Goal: Task Accomplishment & Management: Complete application form

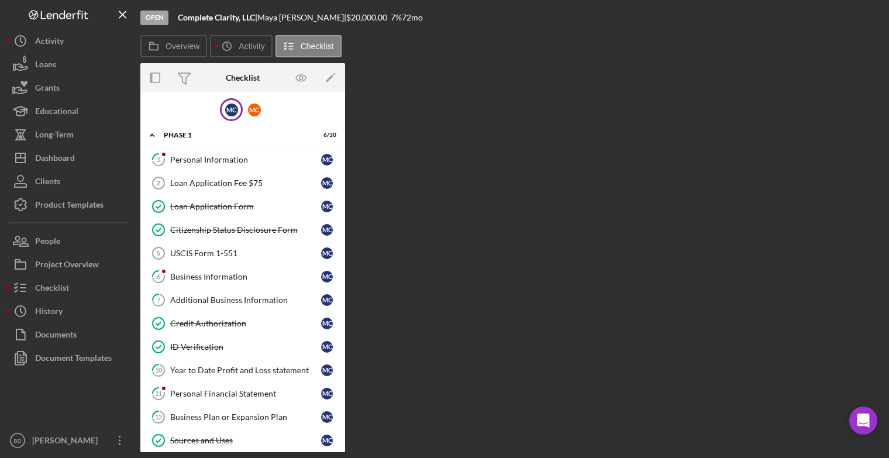
scroll to position [503, 0]
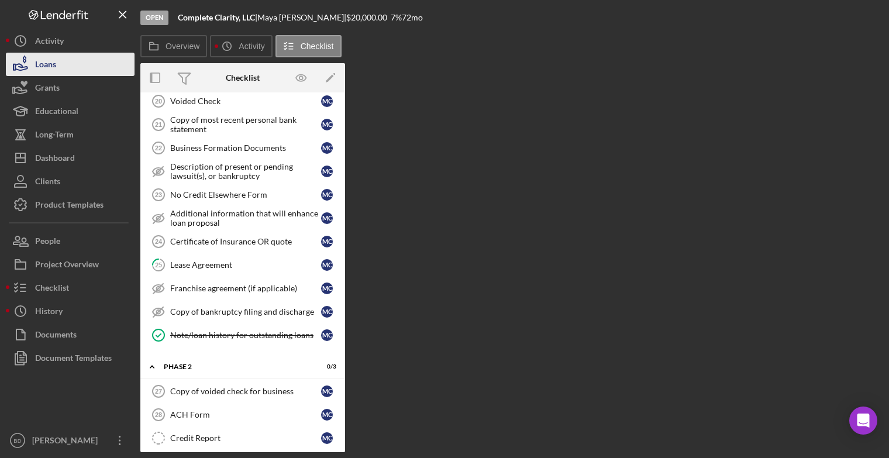
click at [45, 65] on div "Loans" at bounding box center [45, 66] width 21 height 26
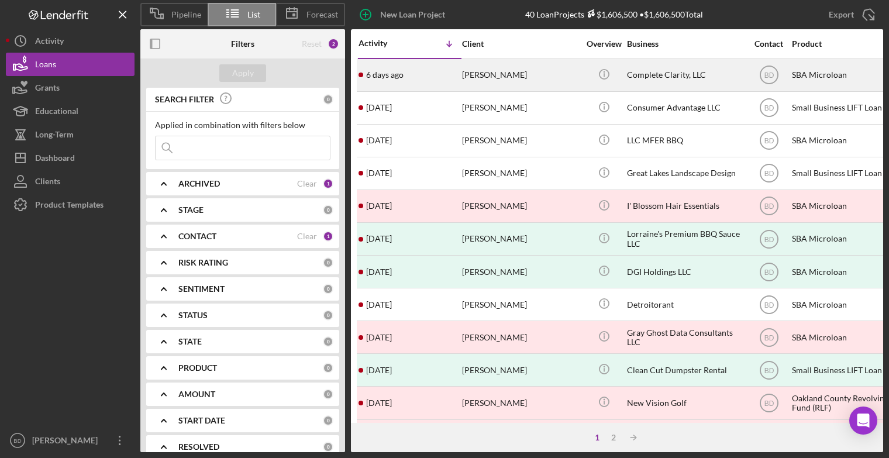
click at [393, 80] on div "[DATE] [PERSON_NAME]" at bounding box center [409, 75] width 102 height 31
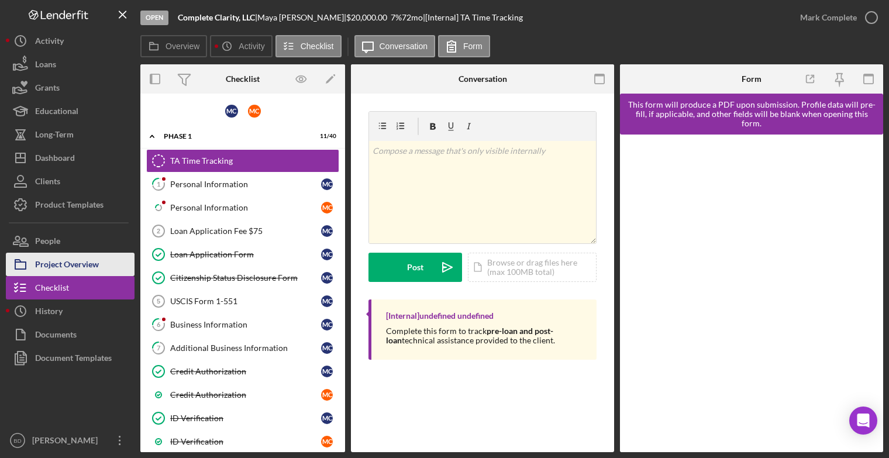
click at [67, 264] on div "Project Overview" at bounding box center [67, 266] width 64 height 26
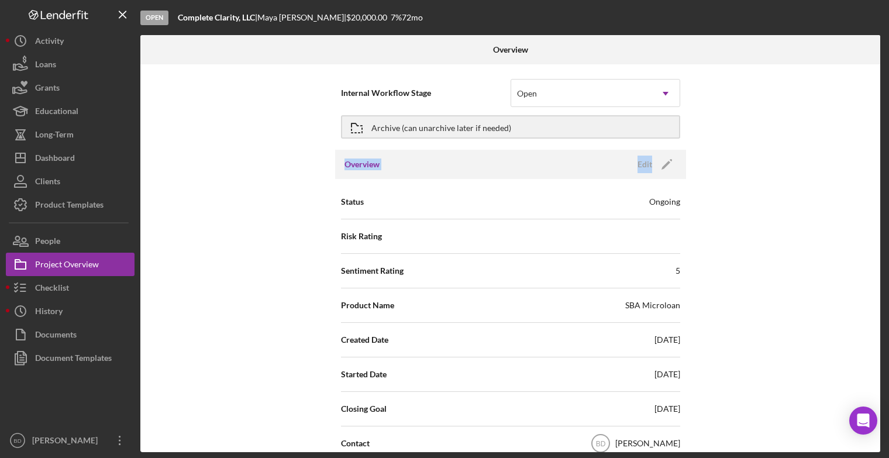
drag, startPoint x: 887, startPoint y: 151, endPoint x: 878, endPoint y: 126, distance: 27.6
click at [878, 126] on div "Open Complete Clarity, LLC | [PERSON_NAME] | $20,000.00 7 % 72 mo Overview Inte…" at bounding box center [444, 229] width 889 height 458
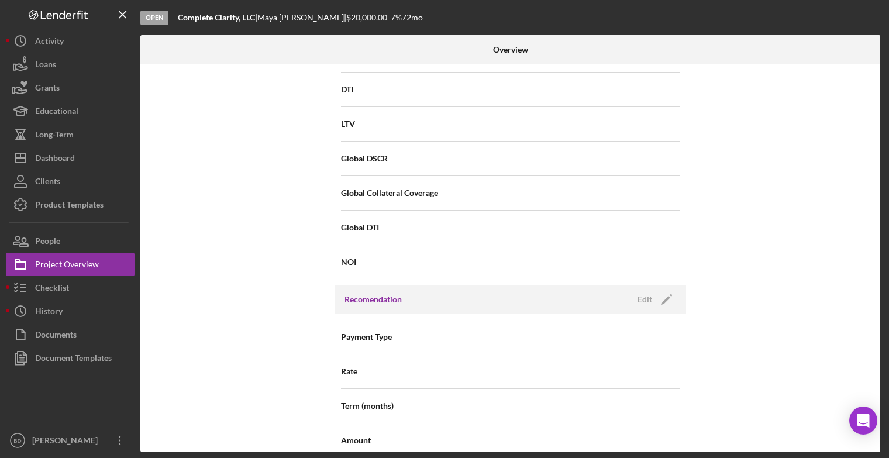
scroll to position [766, 0]
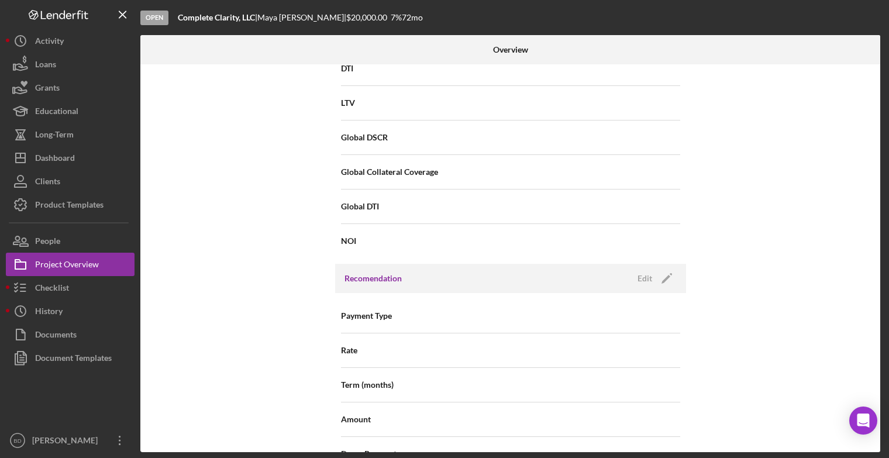
click at [644, 311] on div "Payment Type" at bounding box center [510, 315] width 339 height 29
click at [657, 277] on icon "Icon/Edit" at bounding box center [666, 278] width 29 height 29
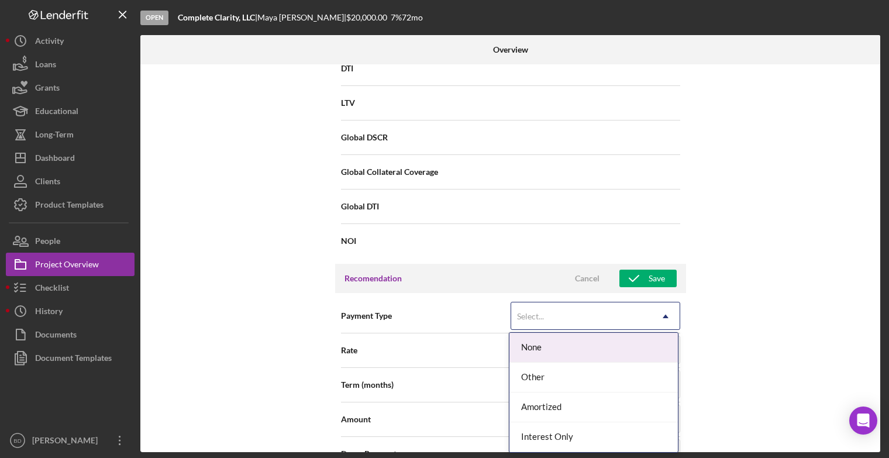
click at [668, 322] on icon "Icon/Dropdown Arrow" at bounding box center [665, 316] width 28 height 28
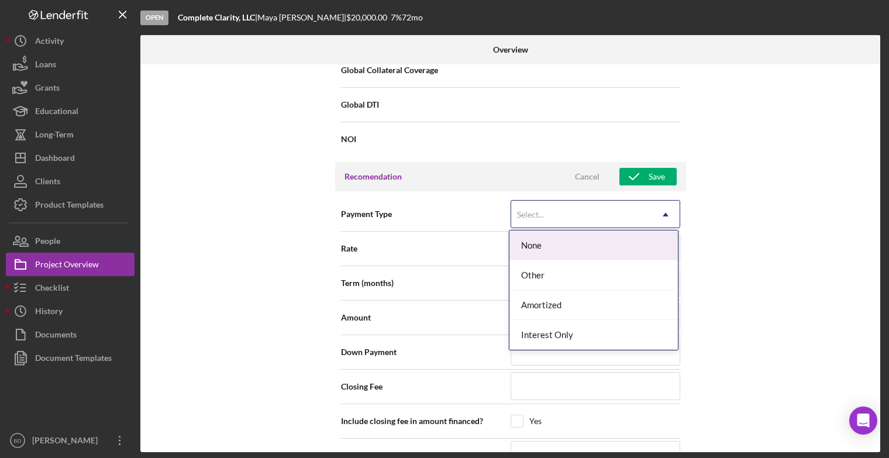
scroll to position [882, 0]
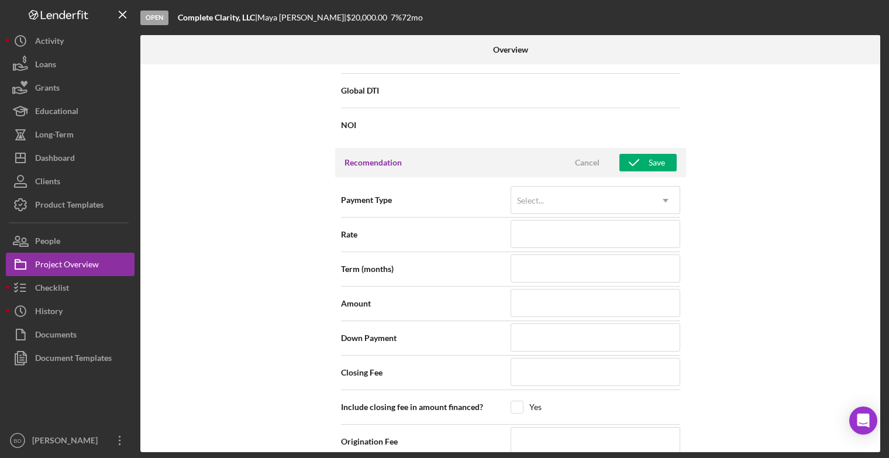
click at [860, 275] on div "Internal Workflow Stage Open Icon/Dropdown Arrow Archive (can unarchive later i…" at bounding box center [510, 258] width 740 height 388
click at [846, 270] on div "Internal Workflow Stage Open Icon/Dropdown Arrow Archive (can unarchive later i…" at bounding box center [510, 258] width 740 height 388
drag, startPoint x: 880, startPoint y: 296, endPoint x: 873, endPoint y: 321, distance: 25.9
click at [873, 321] on div "Overview Internal Workflow Stage Open Icon/Dropdown Arrow Archive (can unarchiv…" at bounding box center [511, 243] width 742 height 417
click at [862, 358] on div "Internal Workflow Stage Open Icon/Dropdown Arrow Archive (can unarchive later i…" at bounding box center [510, 258] width 740 height 388
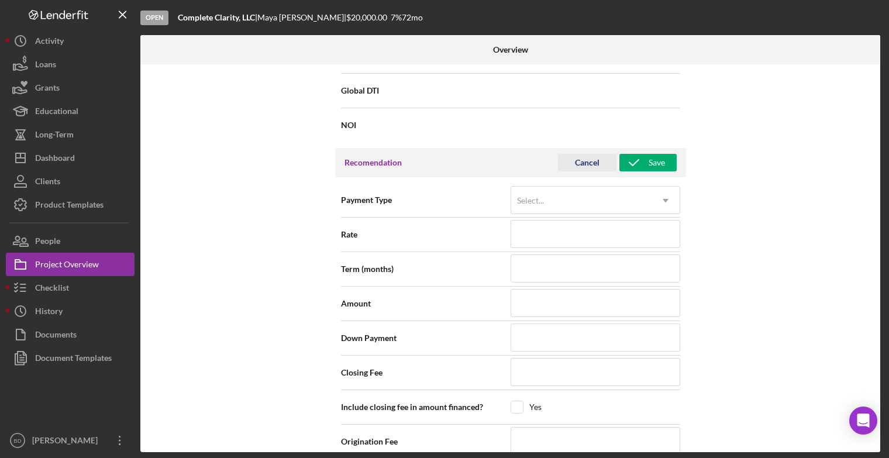
click at [583, 158] on div "Cancel" at bounding box center [587, 163] width 25 height 18
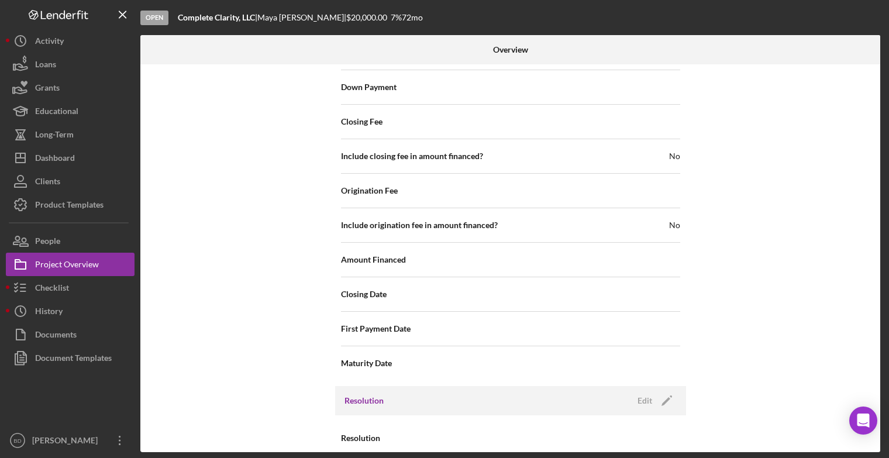
scroll to position [1177, 0]
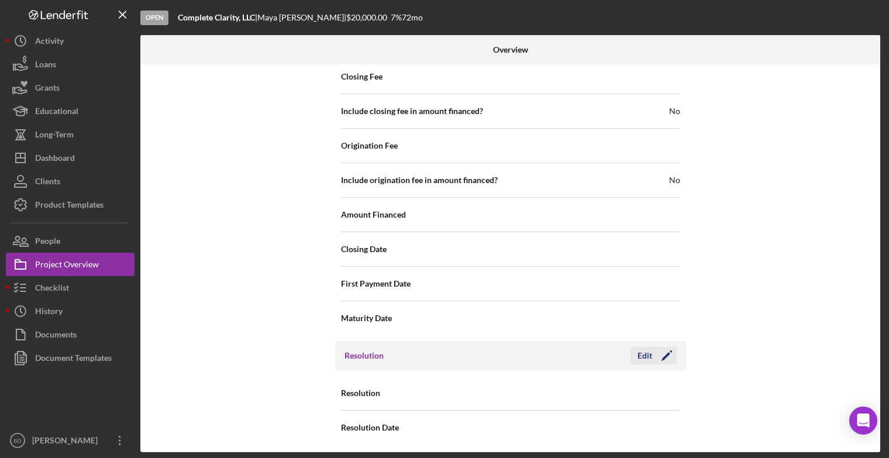
click at [654, 355] on icon "Icon/Edit" at bounding box center [666, 355] width 29 height 29
click at [616, 426] on icon at bounding box center [627, 427] width 29 height 29
type input "[DATE]"
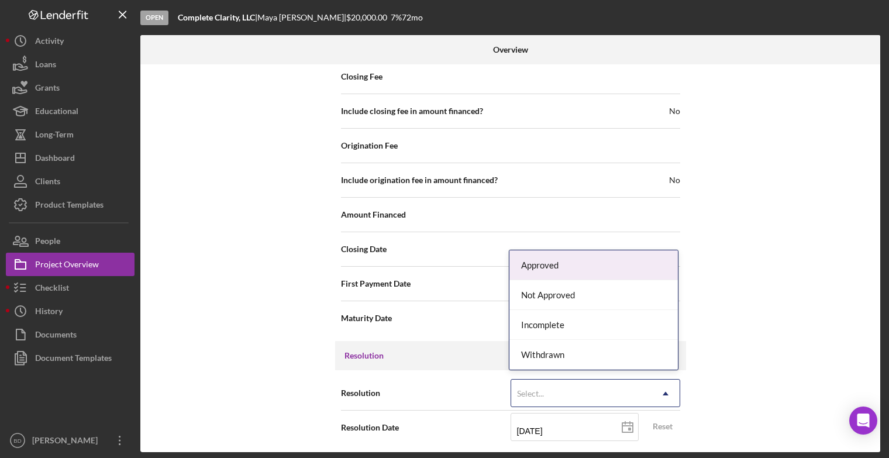
click at [661, 392] on icon "Icon/Dropdown Arrow" at bounding box center [665, 393] width 28 height 28
click at [557, 265] on div "Approved" at bounding box center [593, 265] width 168 height 30
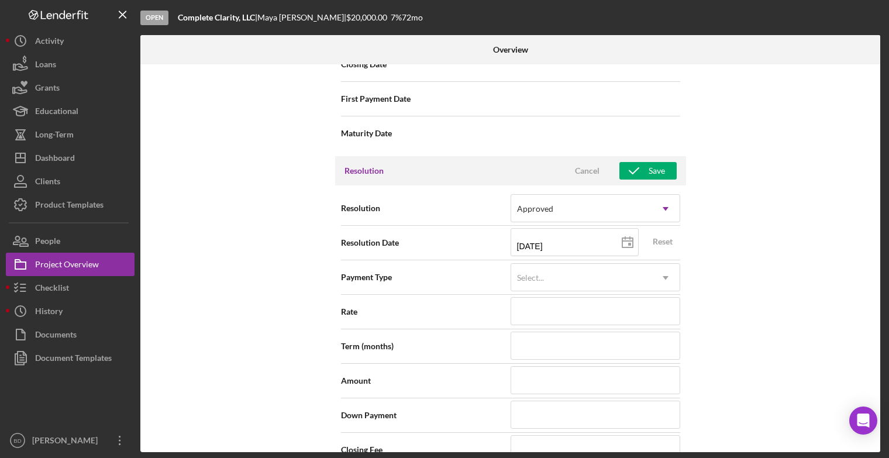
scroll to position [1391, 0]
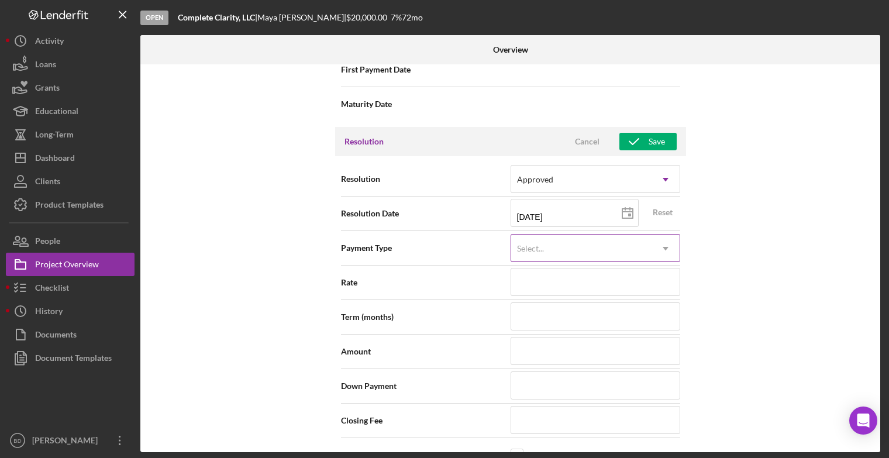
click at [664, 247] on icon "Icon/Dropdown Arrow" at bounding box center [665, 248] width 28 height 28
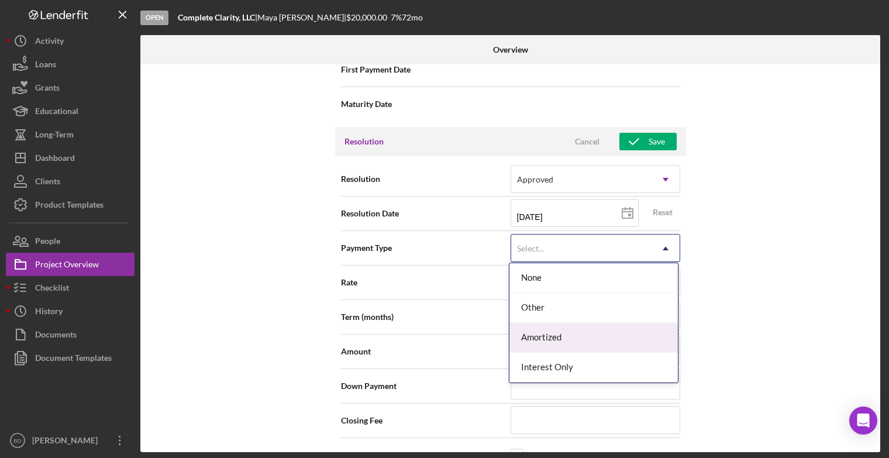
click at [564, 336] on div "Amortized" at bounding box center [593, 338] width 168 height 30
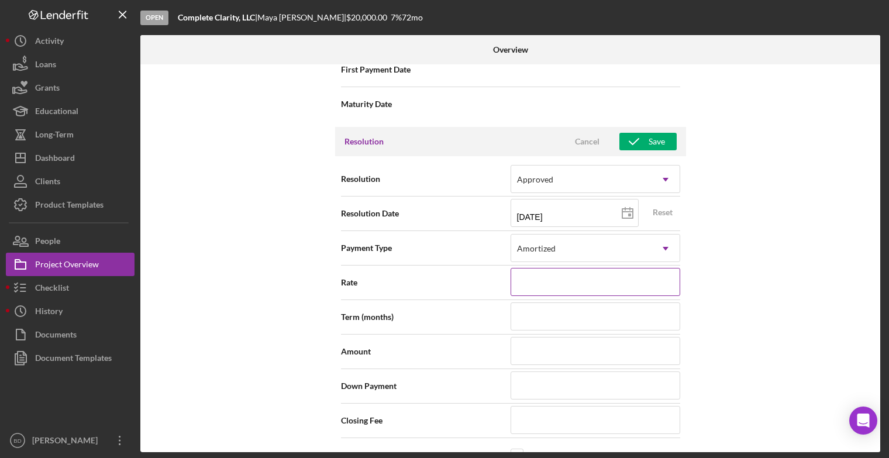
click at [550, 273] on input at bounding box center [595, 282] width 170 height 28
type input "7.000%"
click at [575, 310] on input at bounding box center [595, 316] width 170 height 28
type input "72"
click at [551, 347] on input at bounding box center [595, 351] width 170 height 28
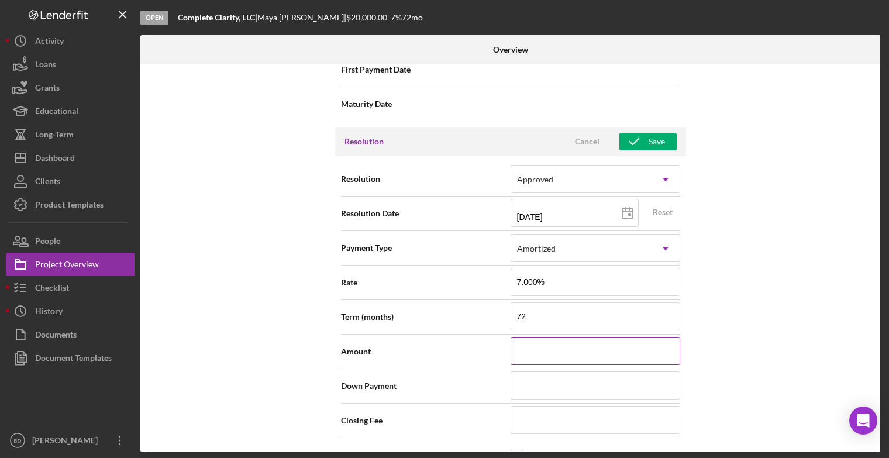
type input "$2"
type input "$24"
type input "$240"
type input "$2,400"
type input "$24,000"
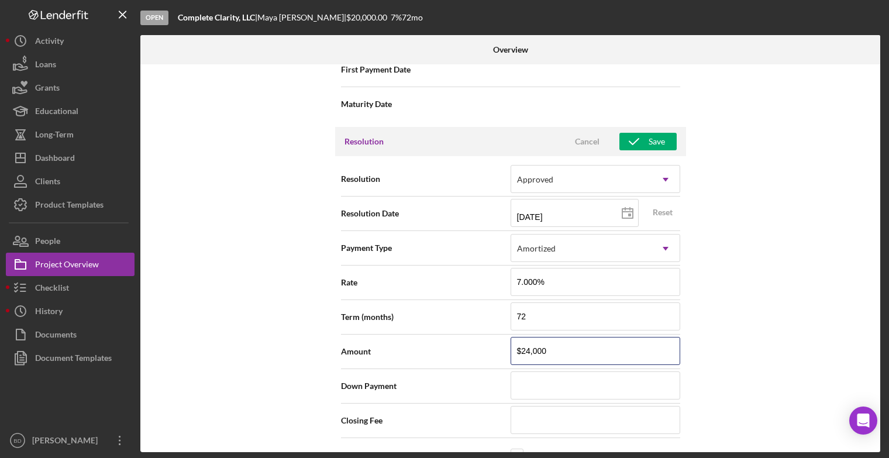
type input "$24,000"
click at [739, 377] on div "Internal Workflow Stage Open Icon/Dropdown Arrow Archive (can unarchive later i…" at bounding box center [510, 258] width 740 height 388
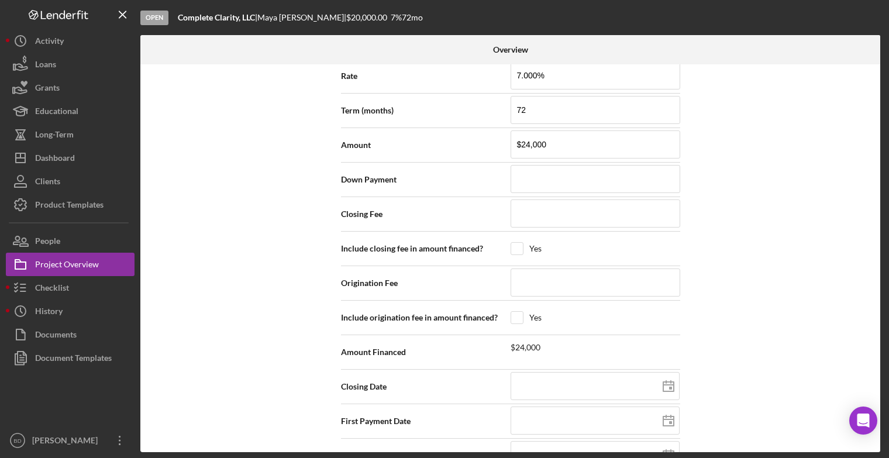
scroll to position [1624, 0]
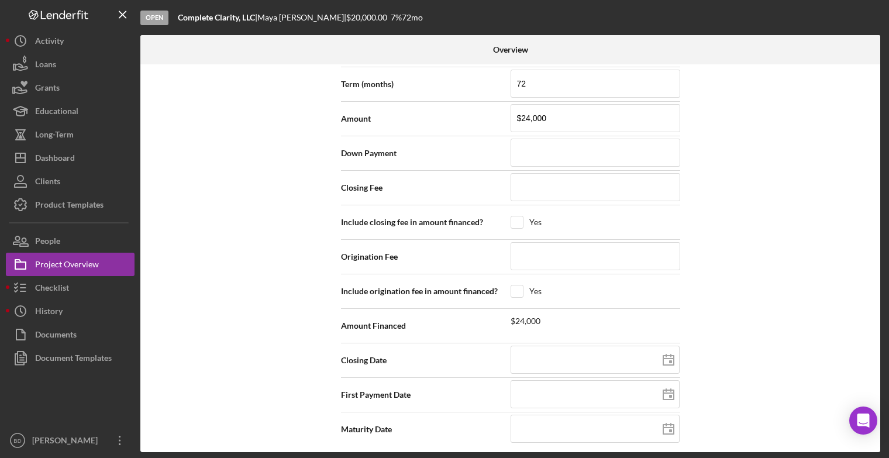
click at [795, 361] on div "Internal Workflow Stage Open Icon/Dropdown Arrow Archive (can unarchive later i…" at bounding box center [510, 258] width 740 height 388
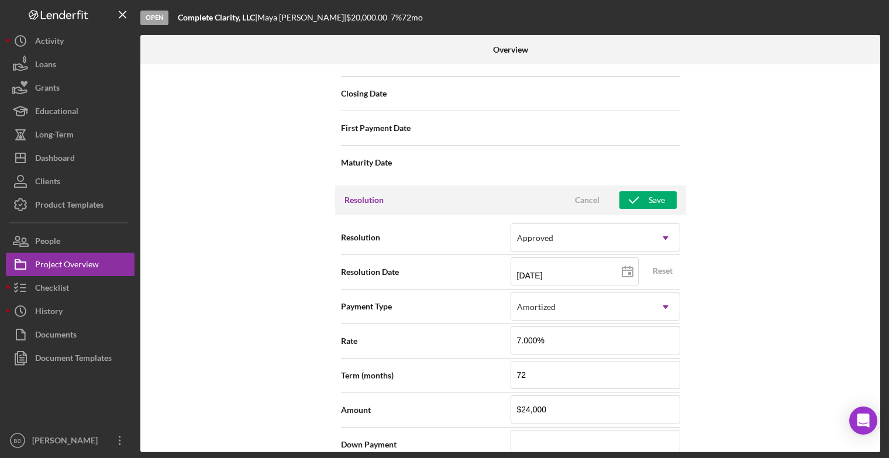
scroll to position [1314, 0]
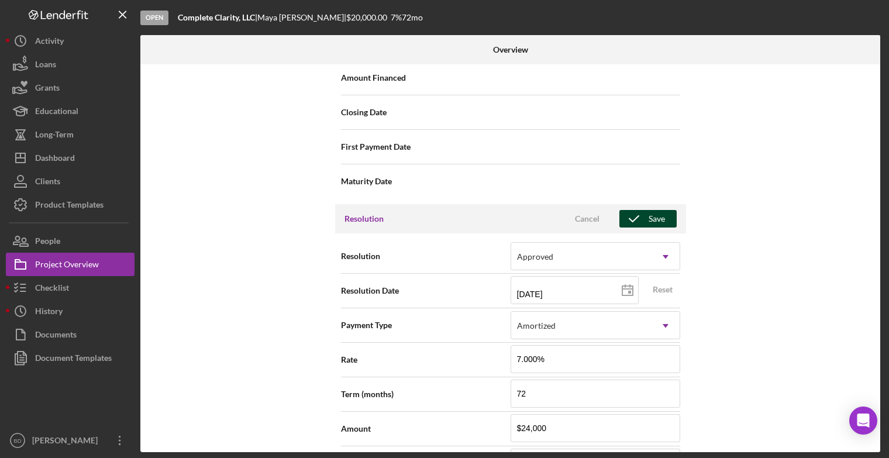
click at [659, 215] on div "Save" at bounding box center [656, 219] width 16 height 18
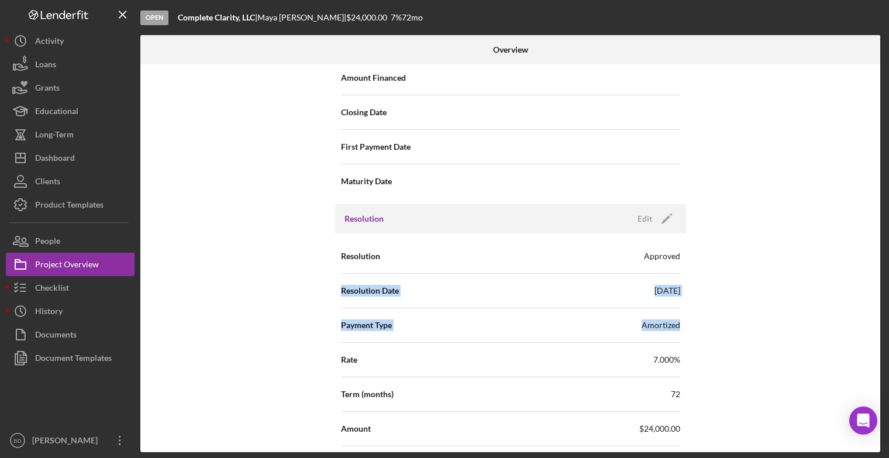
drag, startPoint x: 879, startPoint y: 333, endPoint x: 883, endPoint y: 262, distance: 70.9
click at [883, 262] on div "Open Complete Clarity, LLC | [PERSON_NAME] | $24,000.00 7 % 72 mo Overview Inte…" at bounding box center [444, 229] width 889 height 458
click at [870, 260] on div "Internal Workflow Stage Open Icon/Dropdown Arrow Archive (can unarchive later i…" at bounding box center [510, 258] width 740 height 388
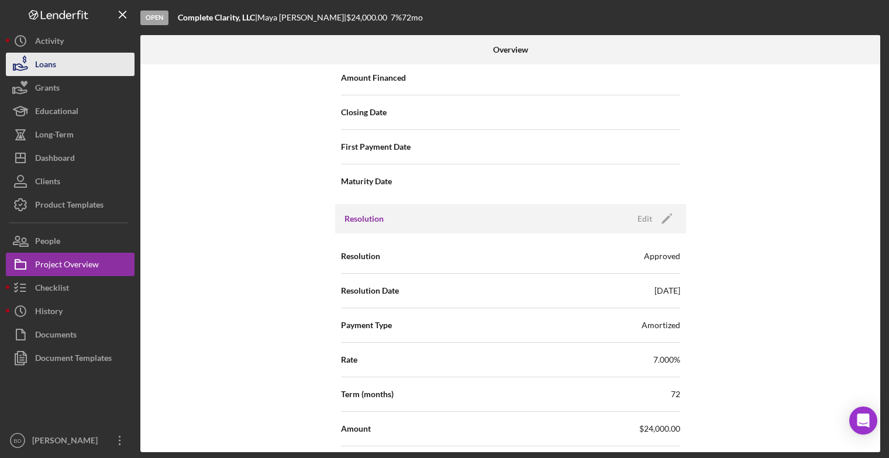
click at [77, 60] on button "Loans" at bounding box center [70, 64] width 129 height 23
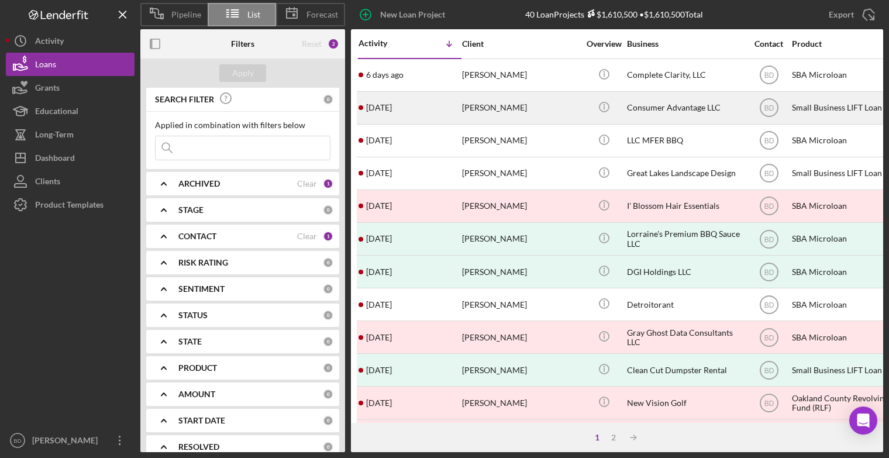
click at [468, 106] on div "[PERSON_NAME]" at bounding box center [520, 107] width 117 height 31
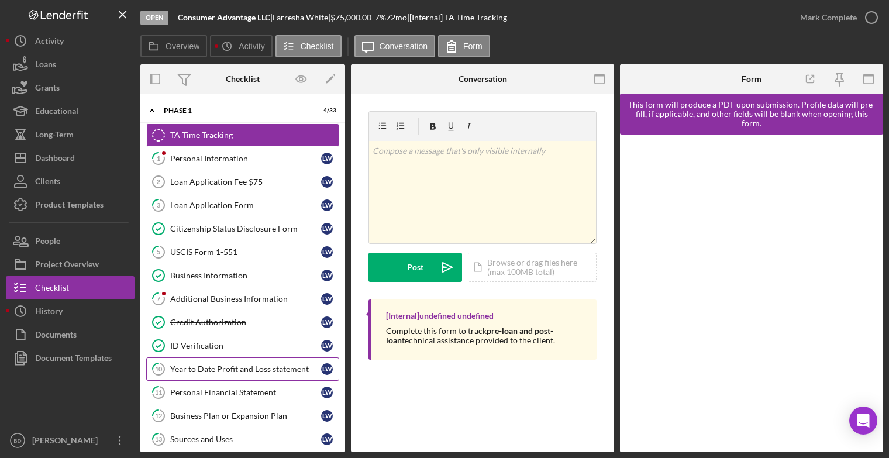
click at [250, 370] on div "Year to Date Profit and Loss statement" at bounding box center [245, 368] width 151 height 9
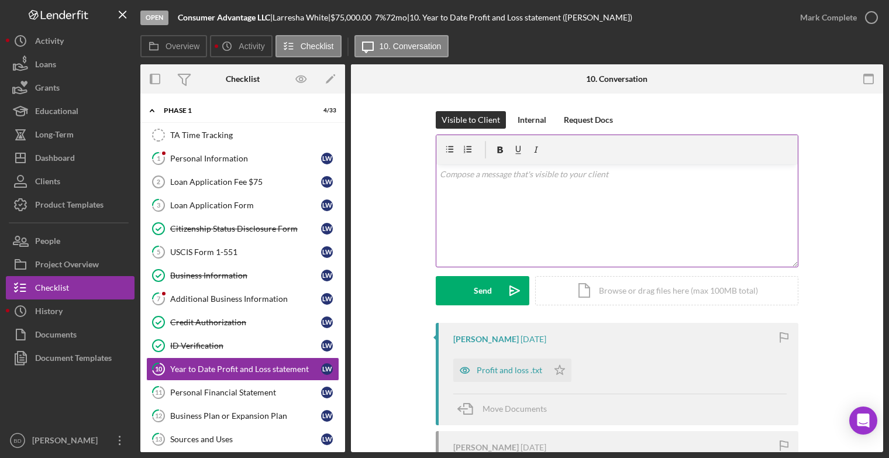
click at [489, 187] on div "v Color teal Color pink Remove color Add row above Add row below Add column bef…" at bounding box center [616, 215] width 361 height 102
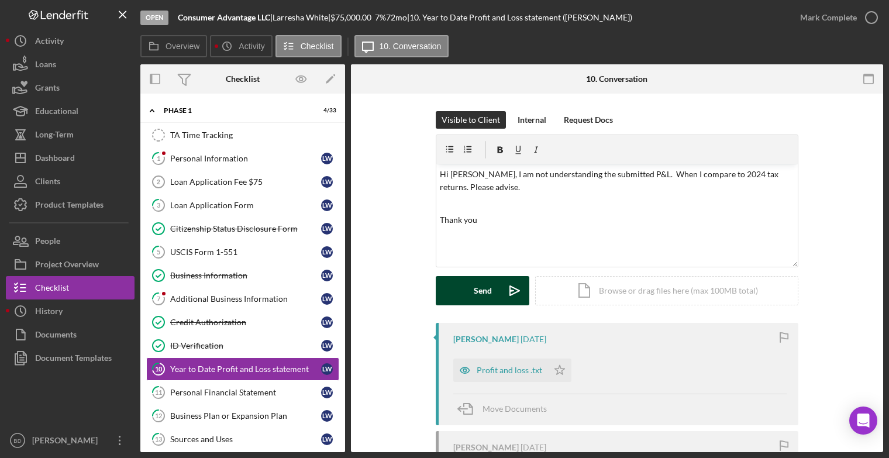
click at [488, 291] on div "Send" at bounding box center [483, 290] width 18 height 29
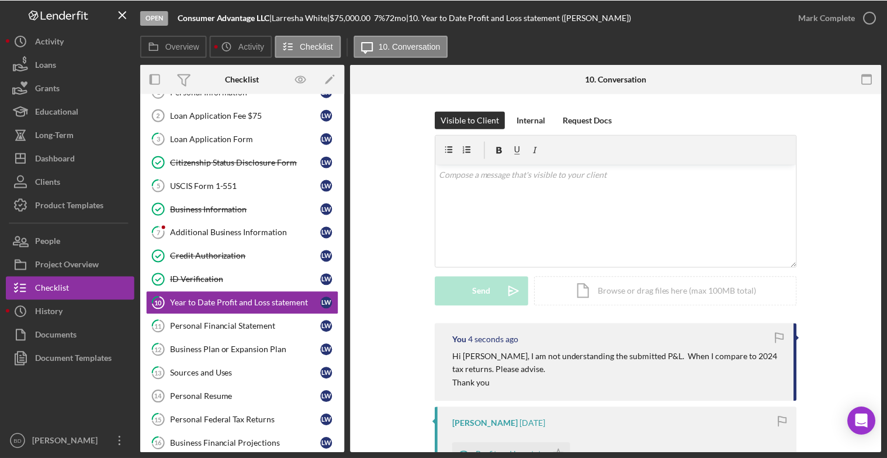
scroll to position [84, 0]
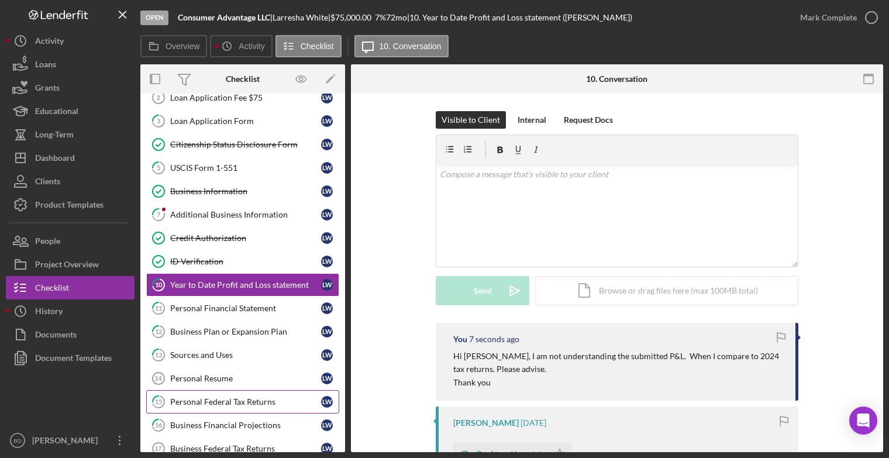
click at [219, 400] on div "Personal Federal Tax Returns" at bounding box center [245, 401] width 151 height 9
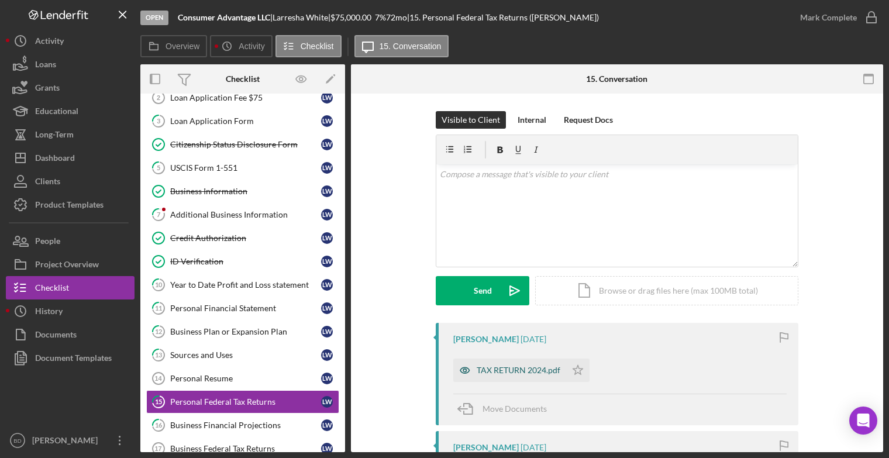
click at [536, 364] on div "TAX RETURN 2024.pdf" at bounding box center [509, 369] width 113 height 23
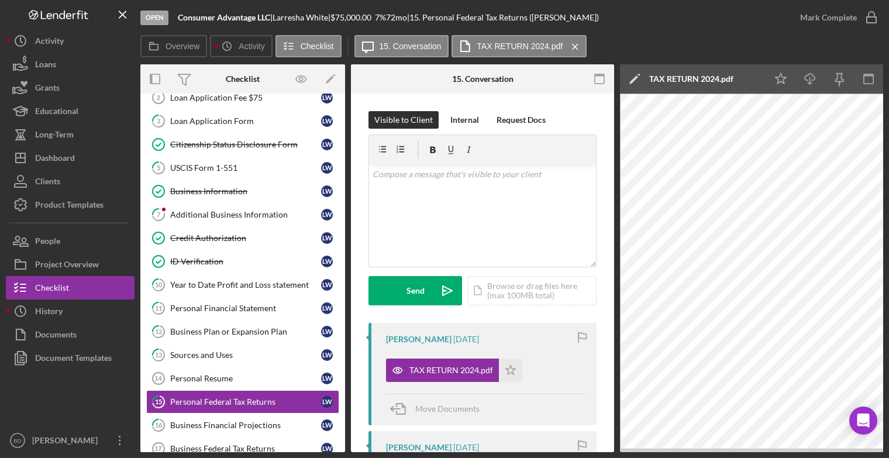
drag, startPoint x: 886, startPoint y: 176, endPoint x: 886, endPoint y: 203, distance: 26.9
click at [886, 203] on div "Open Consumer Advantage LLC | [PERSON_NAME] | $75,000.00 7 % 72 mo | 15. Person…" at bounding box center [444, 229] width 889 height 458
click at [512, 44] on label "TAX RETURN 2024.pdf" at bounding box center [519, 46] width 86 height 9
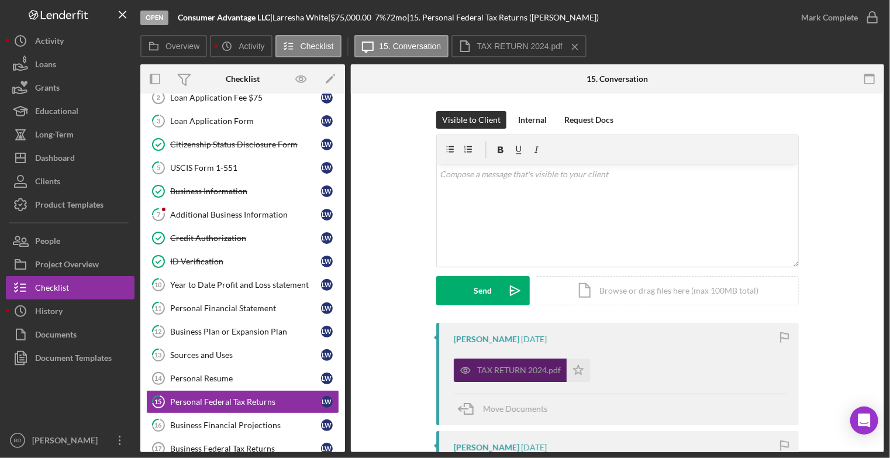
click at [499, 370] on div "TAX RETURN 2024.pdf" at bounding box center [519, 369] width 84 height 9
click at [464, 369] on icon "button" at bounding box center [465, 370] width 3 height 3
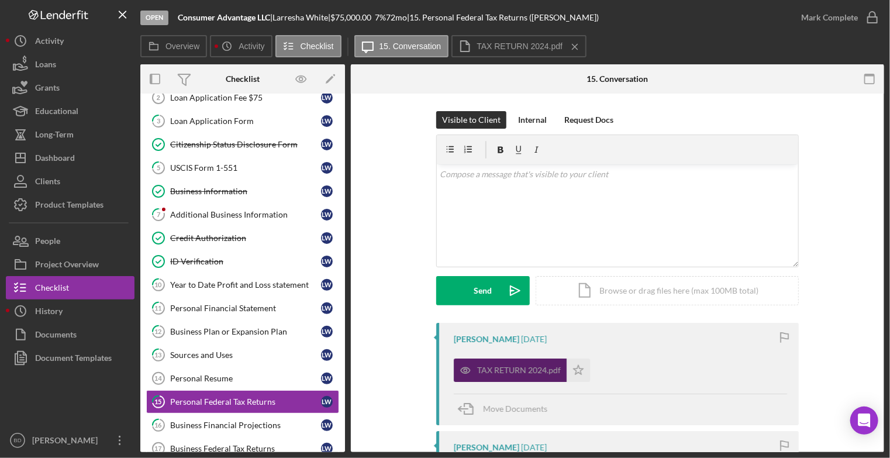
click at [464, 369] on icon "button" at bounding box center [465, 370] width 3 height 3
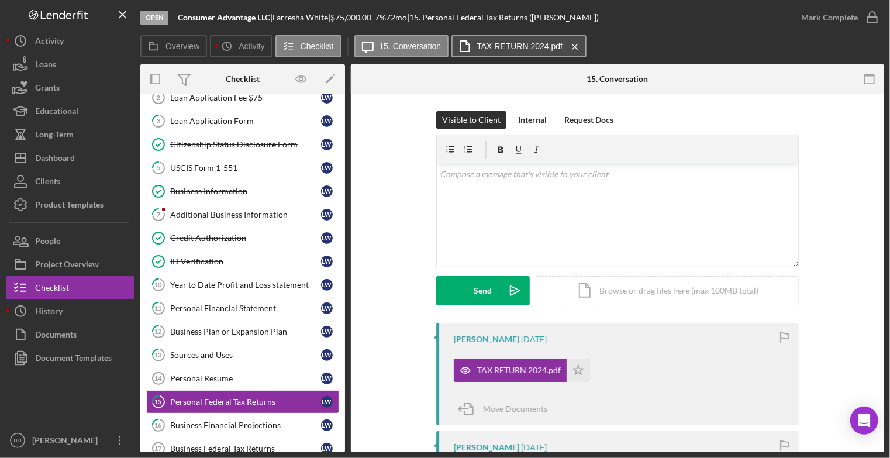
click at [509, 46] on label "TAX RETURN 2024.pdf" at bounding box center [519, 46] width 86 height 9
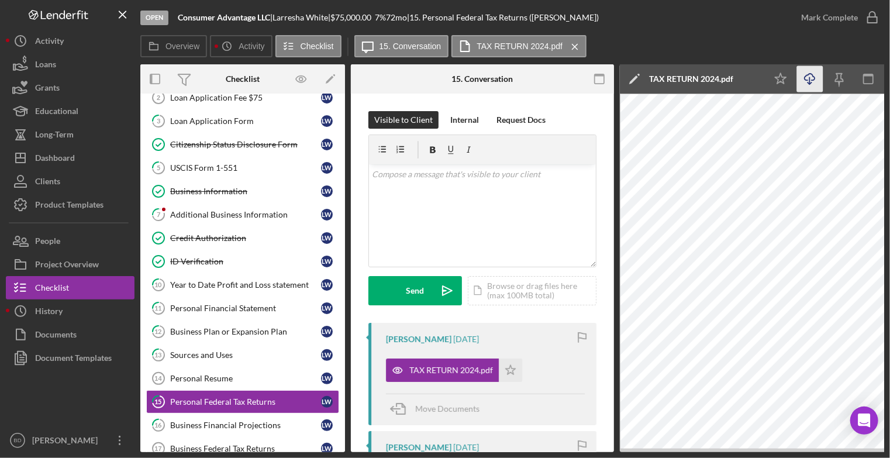
click at [814, 78] on icon "Icon/Download" at bounding box center [810, 79] width 26 height 26
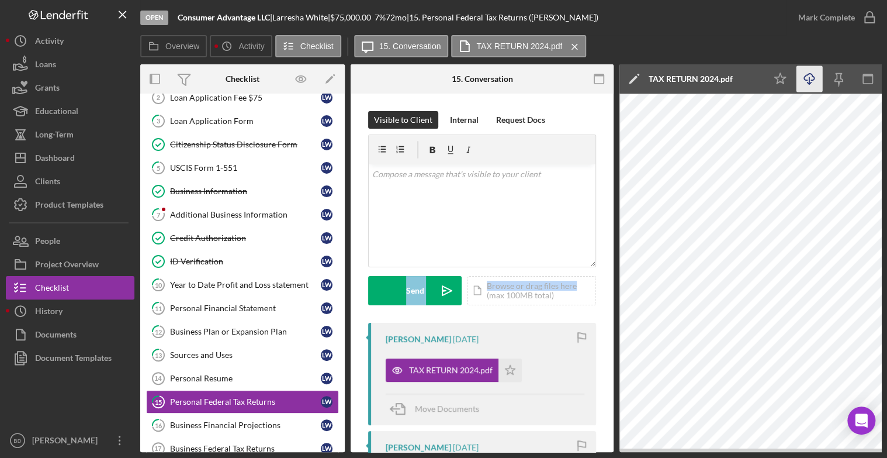
drag, startPoint x: 614, startPoint y: 253, endPoint x: 615, endPoint y: 271, distance: 18.2
click at [615, 271] on div "Overview Internal Workflow Stage Open Icon/Dropdown Arrow Archive (can unarchiv…" at bounding box center [510, 258] width 741 height 388
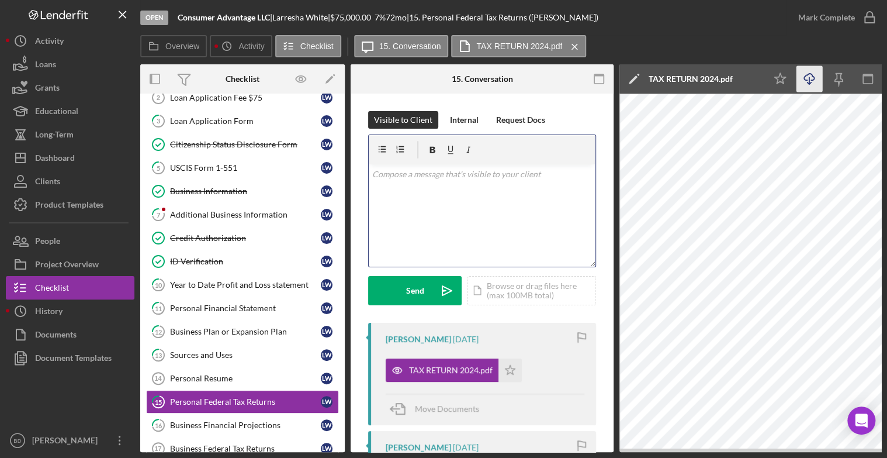
click at [400, 177] on p at bounding box center [482, 174] width 220 height 13
click at [388, 172] on p at bounding box center [482, 174] width 220 height 13
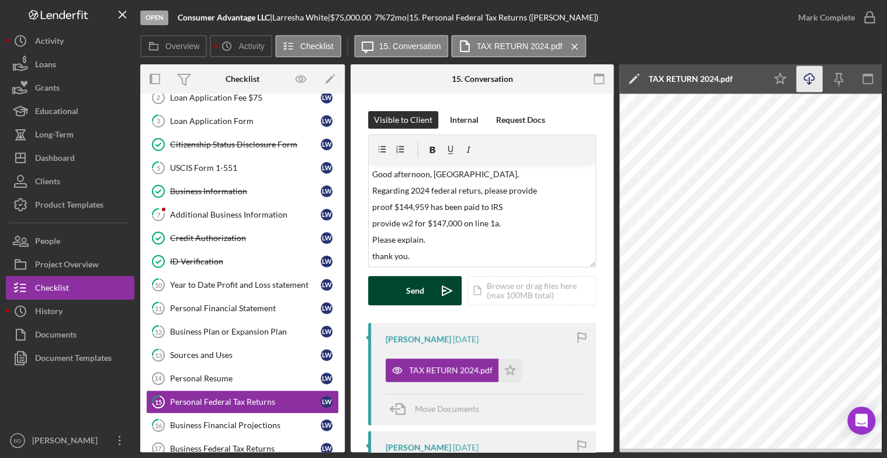
click at [417, 293] on div "Send" at bounding box center [415, 290] width 18 height 29
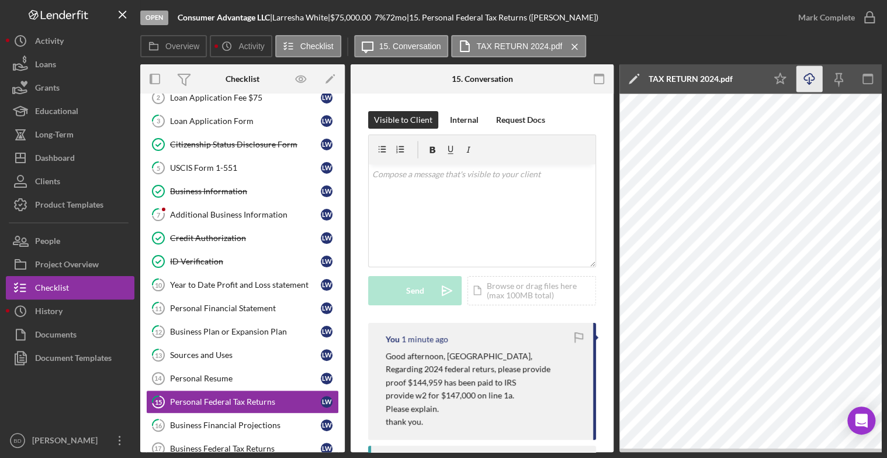
scroll to position [99, 0]
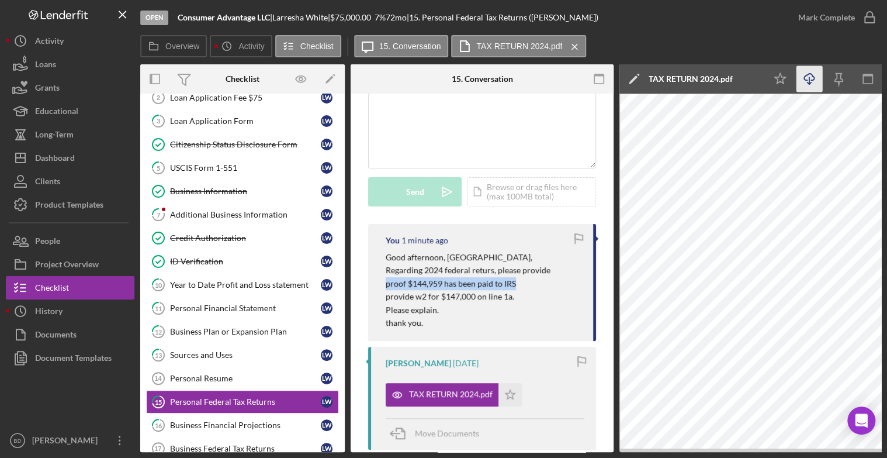
drag, startPoint x: 605, startPoint y: 270, endPoint x: 616, endPoint y: 282, distance: 16.6
click at [616, 282] on div "Overview Internal Workflow Stage Open Icon/Dropdown Arrow Archive (can unarchiv…" at bounding box center [510, 258] width 741 height 388
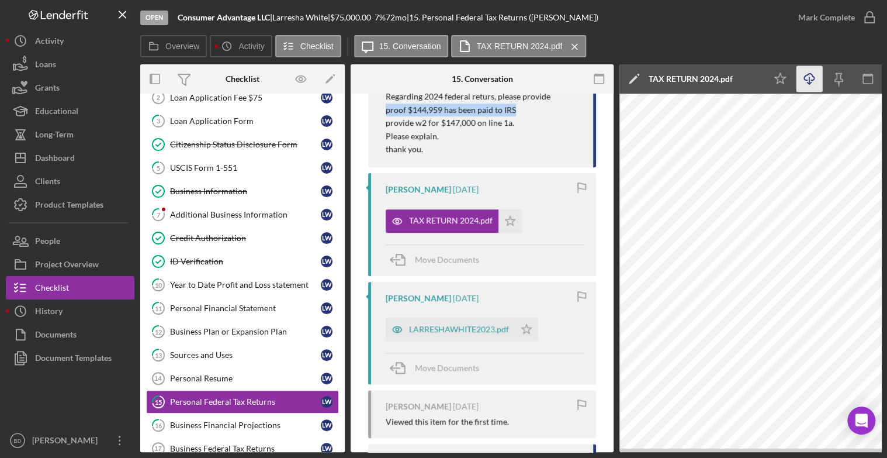
scroll to position [274, 0]
click at [493, 326] on div "LARRESHAWHITE2023.pdf" at bounding box center [459, 327] width 100 height 9
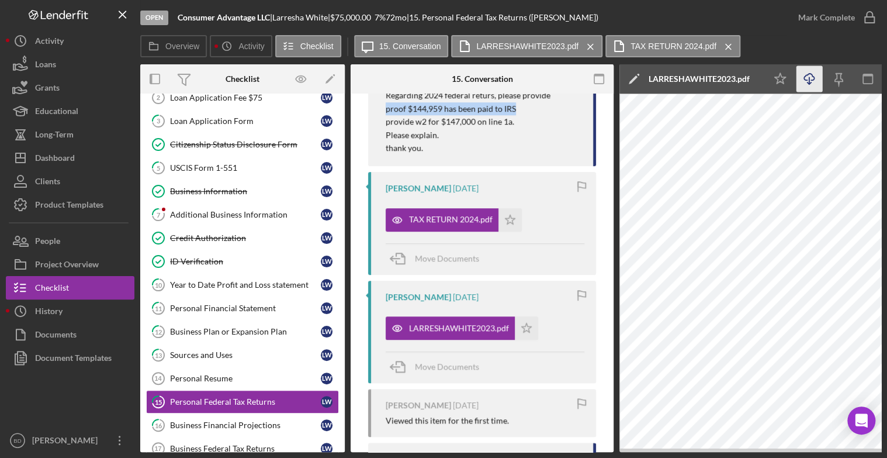
click at [805, 77] on icon "button" at bounding box center [809, 77] width 10 height 6
click at [457, 324] on div "LARRESHAWHITE2023.pdf" at bounding box center [459, 327] width 100 height 9
click at [217, 420] on div "Business Financial Projections" at bounding box center [245, 424] width 151 height 9
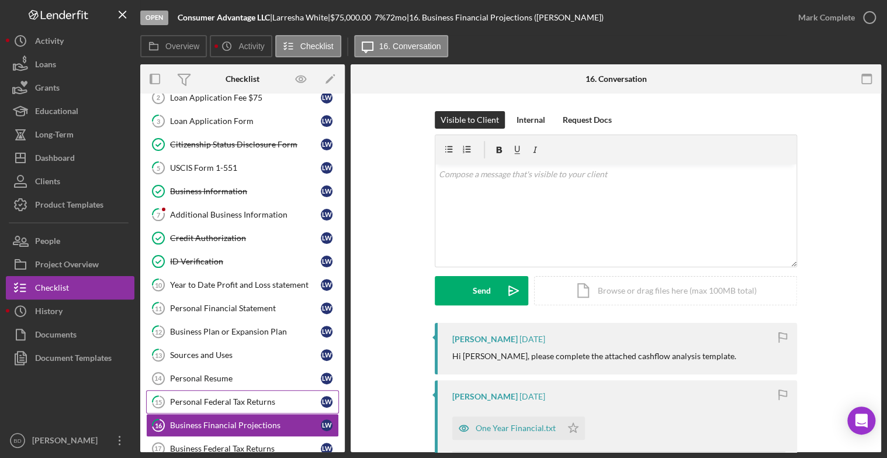
click at [226, 397] on div "Personal Federal Tax Returns" at bounding box center [245, 401] width 151 height 9
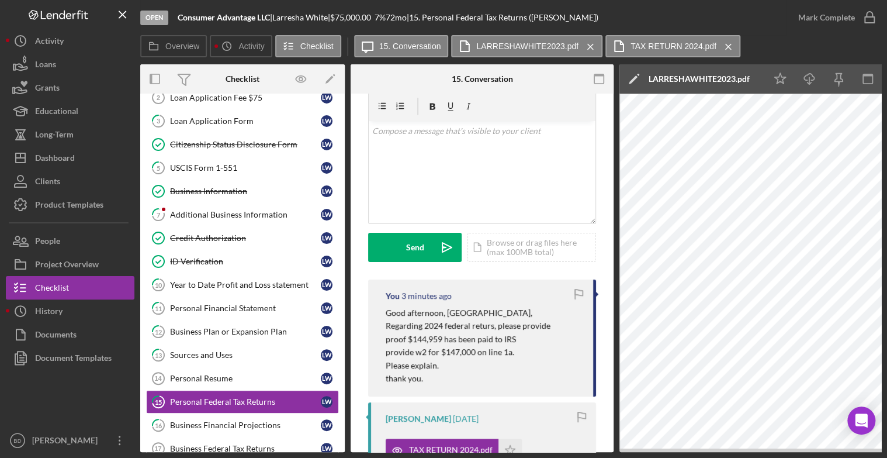
scroll to position [19, 0]
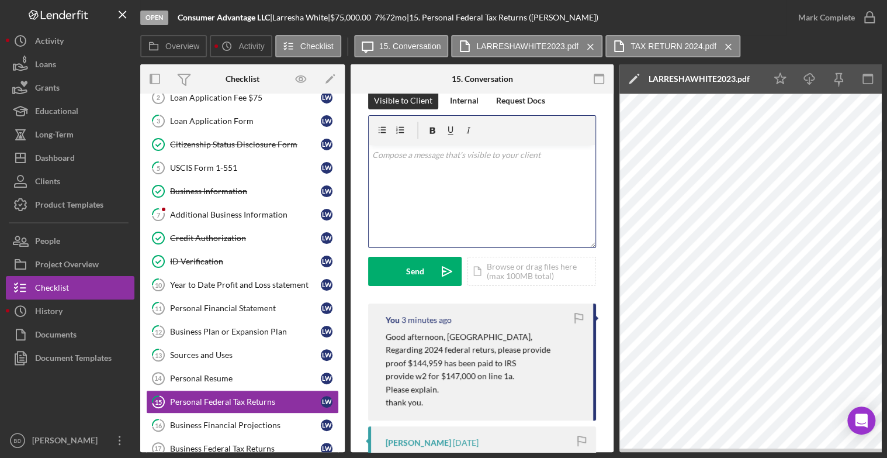
click at [385, 178] on div "v Color teal Color pink Remove color Add row above Add row below Add column bef…" at bounding box center [482, 196] width 227 height 102
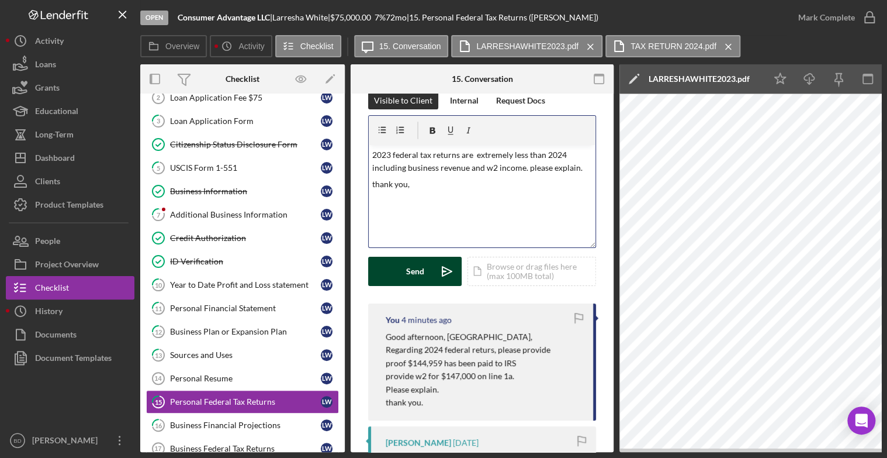
click at [416, 284] on div "Send" at bounding box center [415, 271] width 18 height 29
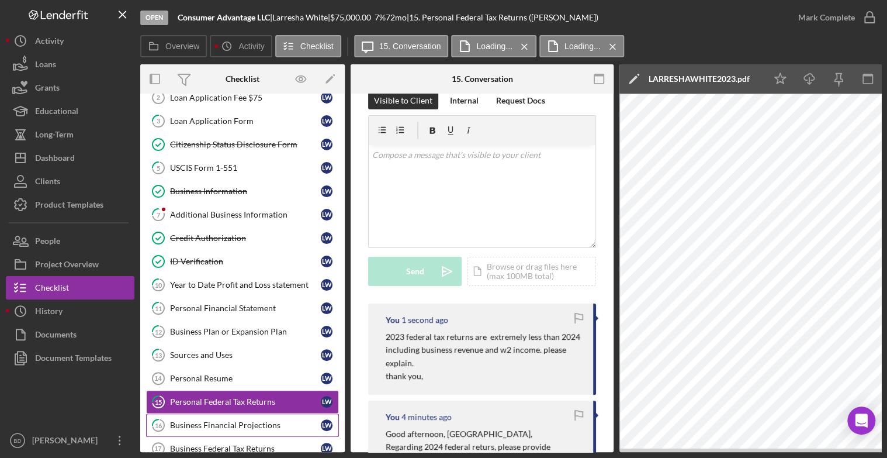
click at [227, 423] on div "Business Financial Projections" at bounding box center [245, 424] width 151 height 9
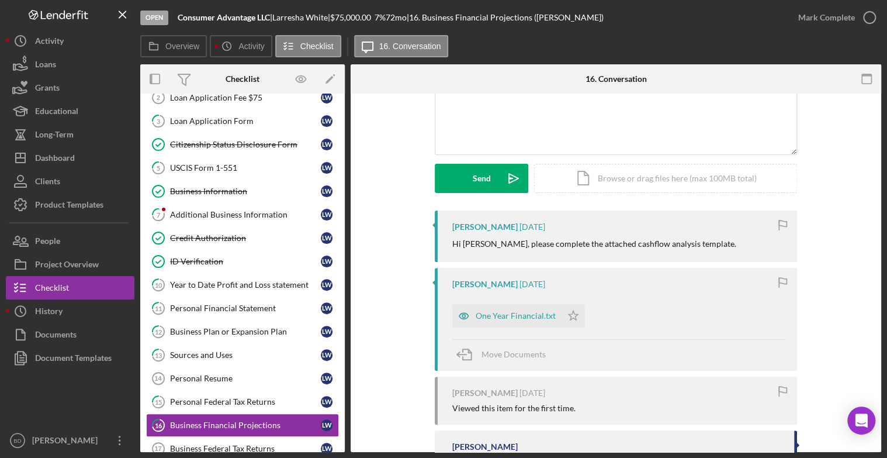
scroll to position [110, 0]
click at [538, 313] on div "One Year Financial.txt" at bounding box center [516, 317] width 80 height 9
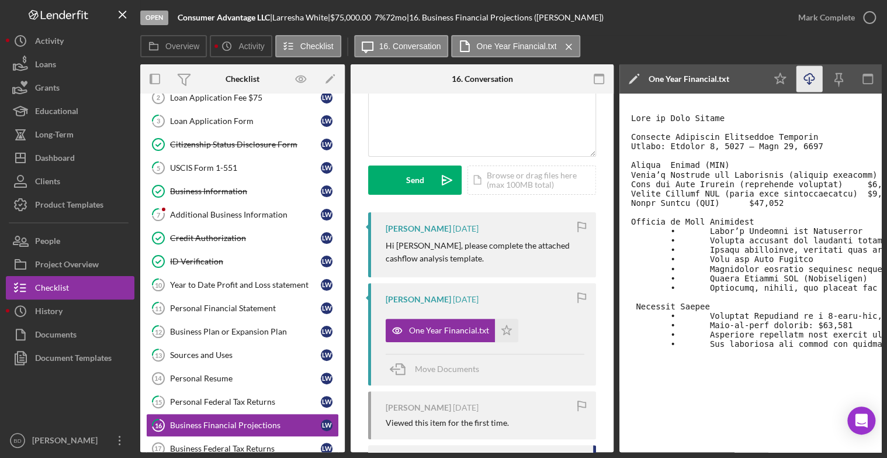
click at [810, 80] on icon "Icon/Download" at bounding box center [810, 79] width 26 height 26
drag, startPoint x: 610, startPoint y: 346, endPoint x: 606, endPoint y: 375, distance: 28.9
click at [606, 375] on div "Visible to Client Internal Request Docs v Color teal Color pink Remove color Ad…" at bounding box center [482, 289] width 263 height 613
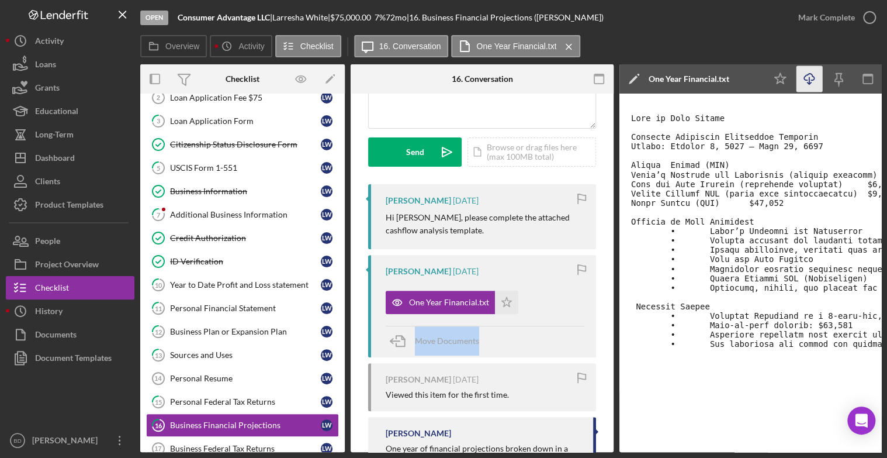
scroll to position [158, 0]
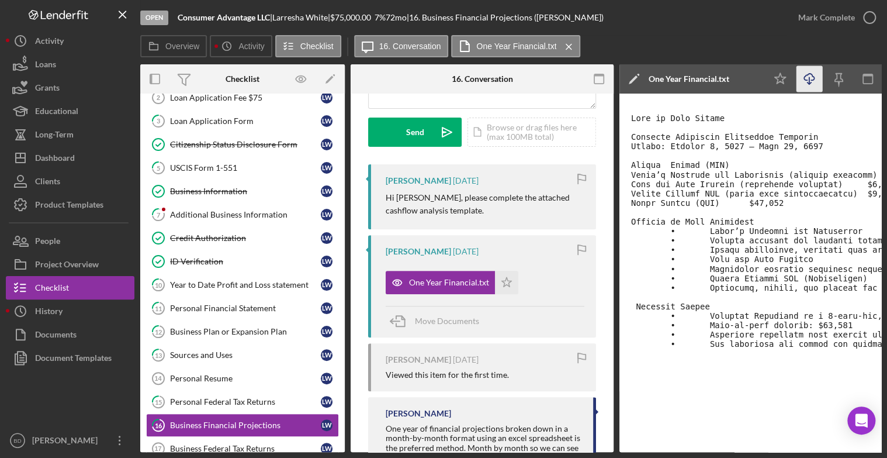
click at [615, 382] on div "Overview Internal Workflow Stage Open Icon/Dropdown Arrow Archive (can unarchiv…" at bounding box center [510, 258] width 741 height 388
drag, startPoint x: 615, startPoint y: 382, endPoint x: 614, endPoint y: 417, distance: 34.5
click at [614, 417] on div "Overview Internal Workflow Stage Open Icon/Dropdown Arrow Archive (can unarchiv…" at bounding box center [510, 258] width 741 height 388
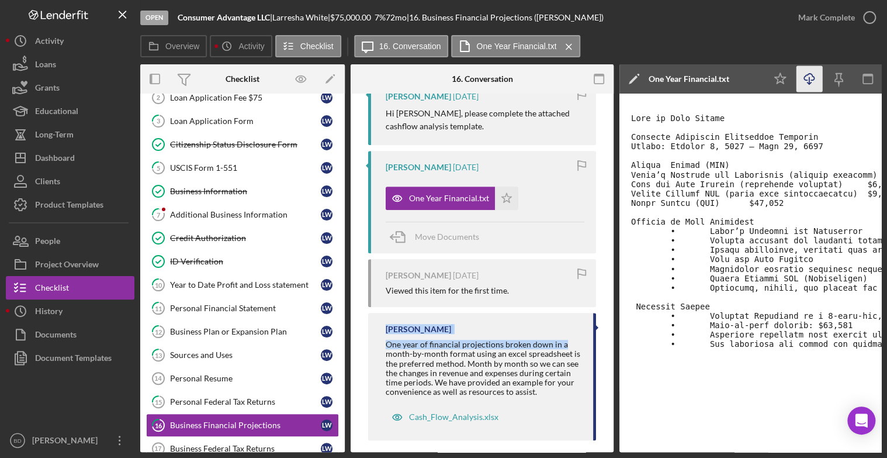
scroll to position [257, 0]
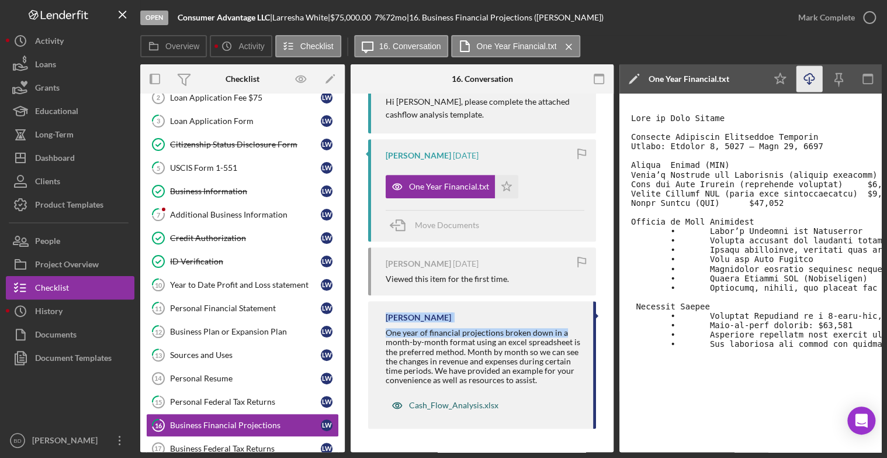
click at [427, 403] on div "Cash_Flow_Analysis.xlsx" at bounding box center [453, 404] width 89 height 9
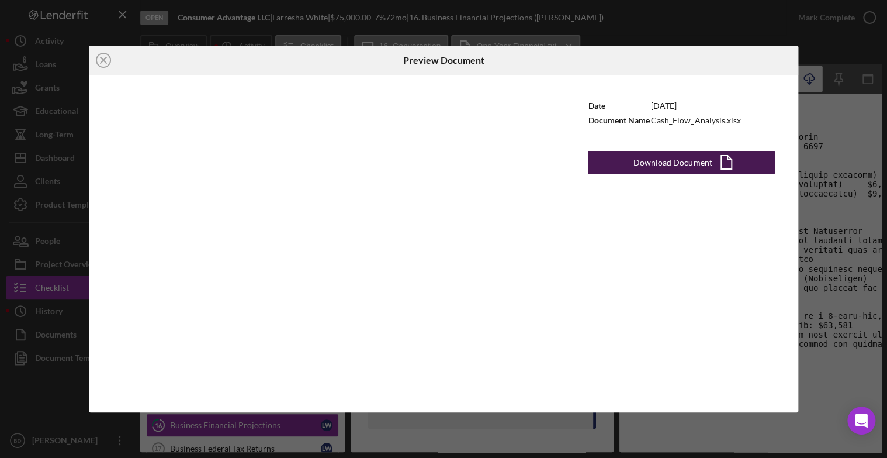
click at [677, 164] on div "Download Document" at bounding box center [673, 162] width 78 height 23
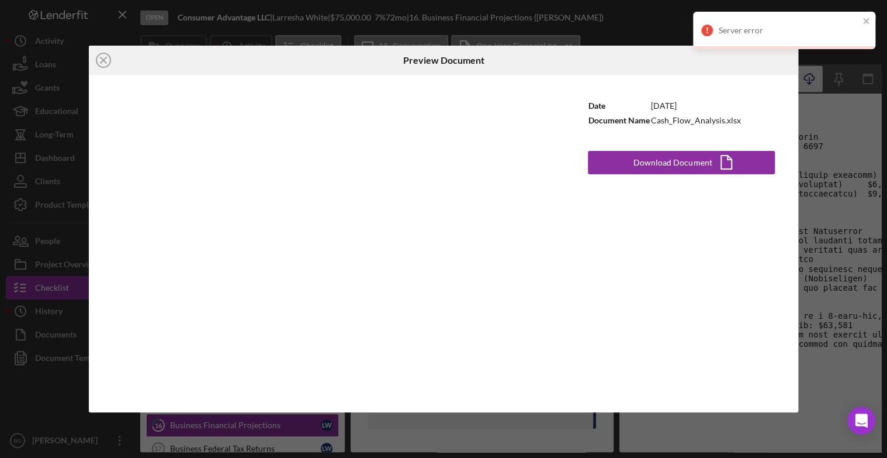
click at [726, 26] on div "Server error" at bounding box center [789, 30] width 140 height 9
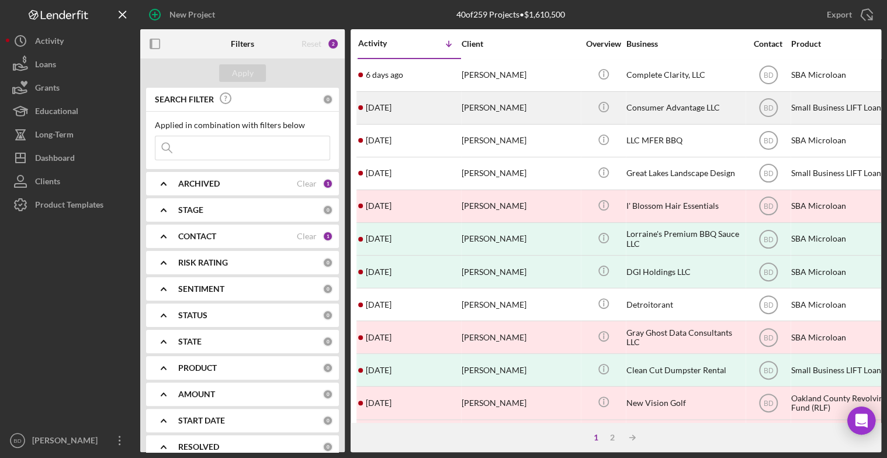
click at [479, 106] on div "[PERSON_NAME]" at bounding box center [520, 107] width 117 height 31
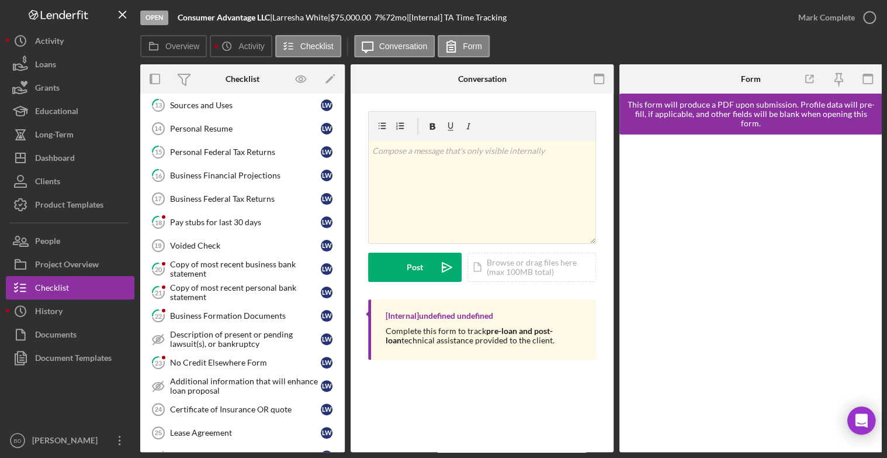
scroll to position [334, 0]
click at [257, 357] on div "No Credit Elsewhere Form" at bounding box center [245, 361] width 151 height 9
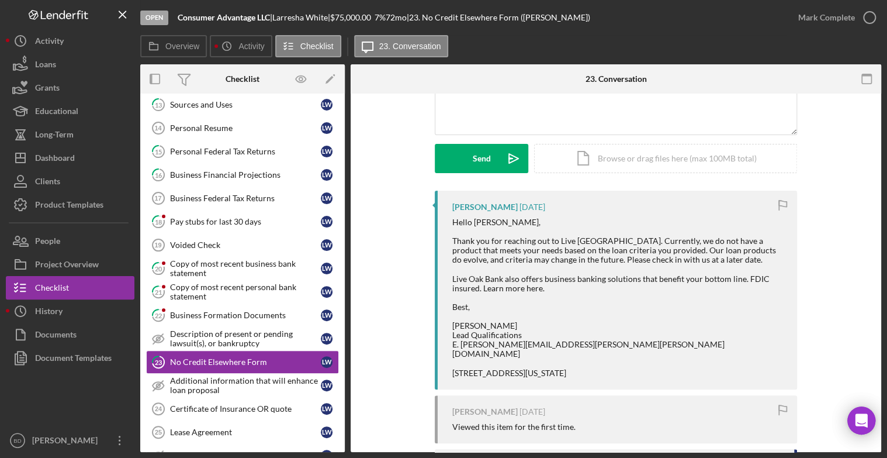
scroll to position [133, 0]
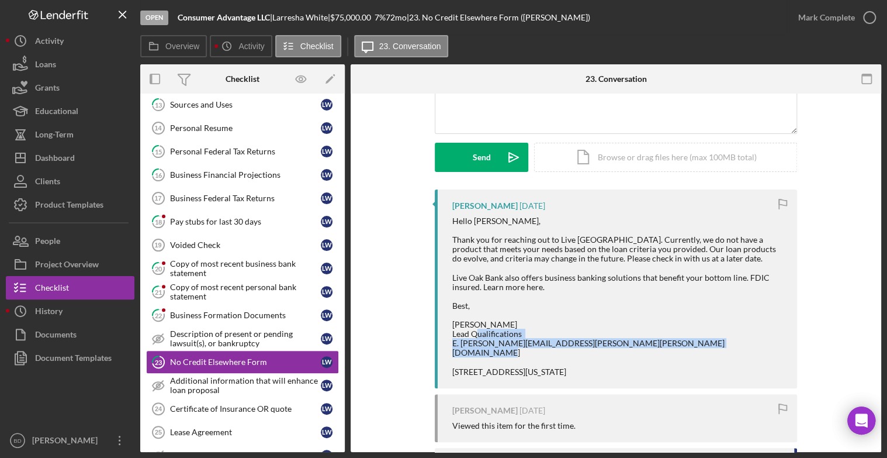
drag, startPoint x: 883, startPoint y: 336, endPoint x: 875, endPoint y: 369, distance: 34.2
click at [875, 369] on div "Open Consumer Advantage LLC | Larresha White | $75,000.00 7 % 72 mo | 23. No Cr…" at bounding box center [443, 229] width 887 height 458
click at [860, 358] on div "Larresha White 2 weeks ago Hello Larresha, Thank you for reaching out to Live O…" at bounding box center [616, 394] width 496 height 410
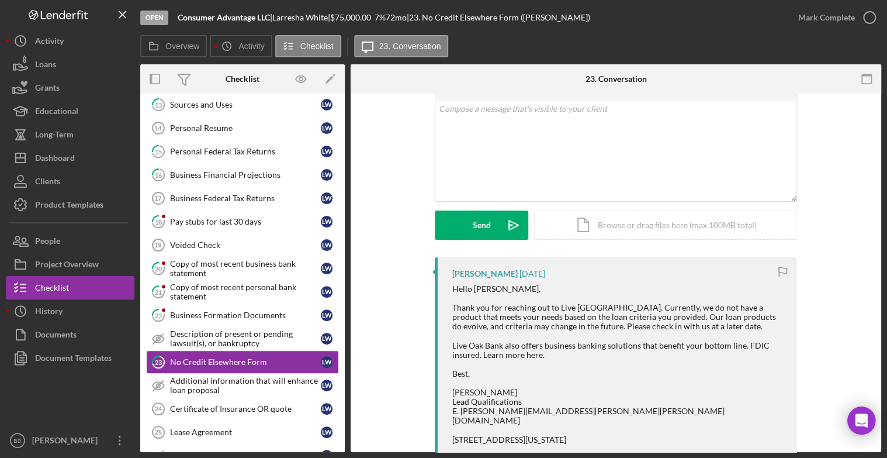
scroll to position [57, 0]
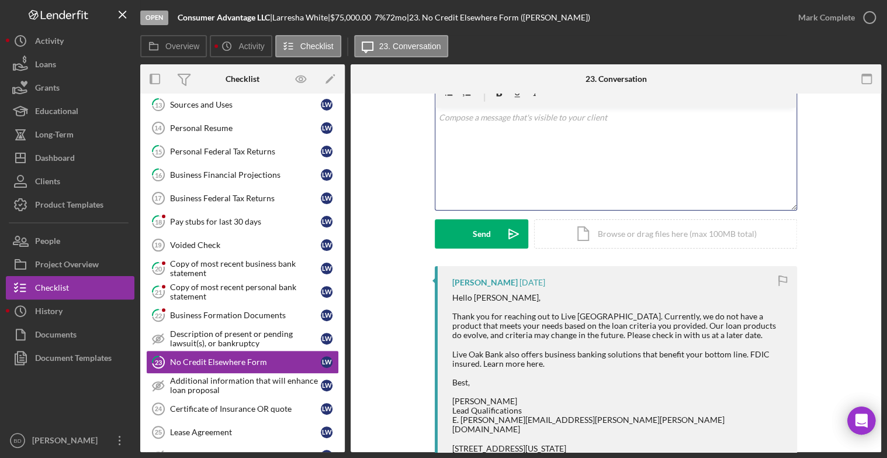
click at [502, 126] on div "v Color teal Color pink Remove color Add row above Add row below Add column bef…" at bounding box center [616, 159] width 361 height 102
drag, startPoint x: 882, startPoint y: 151, endPoint x: 879, endPoint y: 181, distance: 30.0
click at [879, 181] on div "Open Consumer Advantage LLC | Larresha White | $75,000.00 7 % 72 mo | 23. No Cr…" at bounding box center [443, 229] width 887 height 458
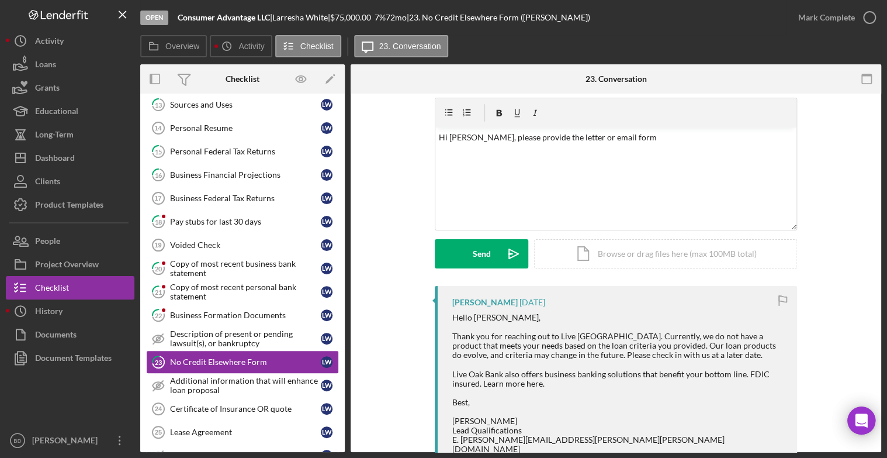
scroll to position [21, 0]
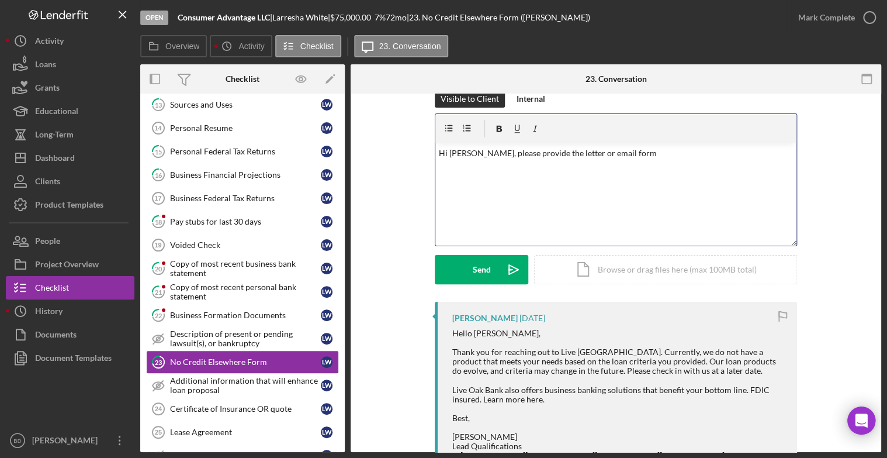
click at [624, 153] on p "Hi Larresha, please provide the letter or email form" at bounding box center [616, 153] width 355 height 13
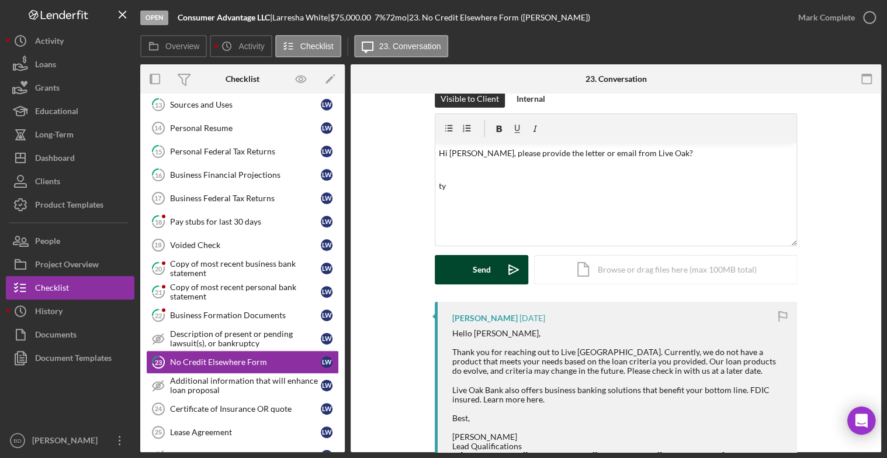
click at [474, 271] on div "Send" at bounding box center [482, 269] width 18 height 29
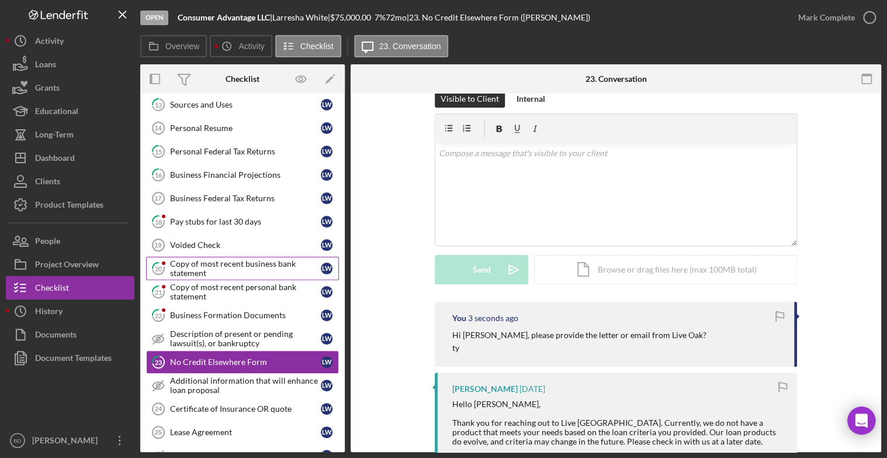
click at [295, 265] on div "Copy of most recent business bank statement" at bounding box center [245, 268] width 151 height 19
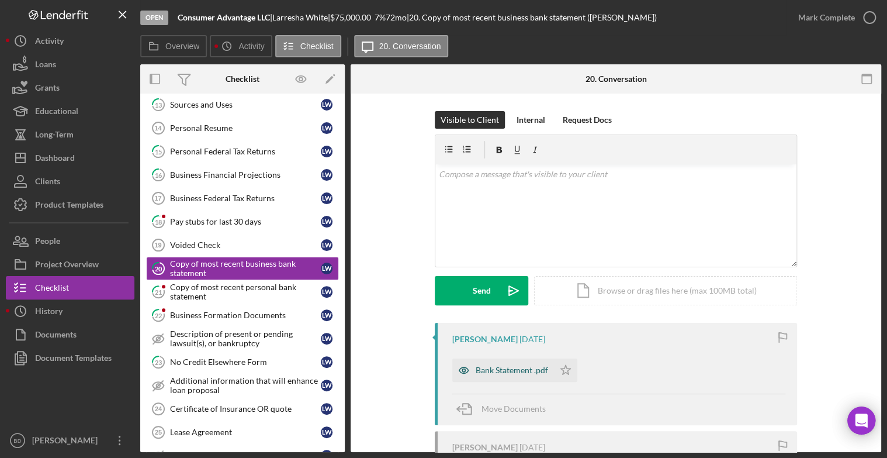
click at [517, 366] on div "Bank Statement .pdf" at bounding box center [512, 369] width 72 height 9
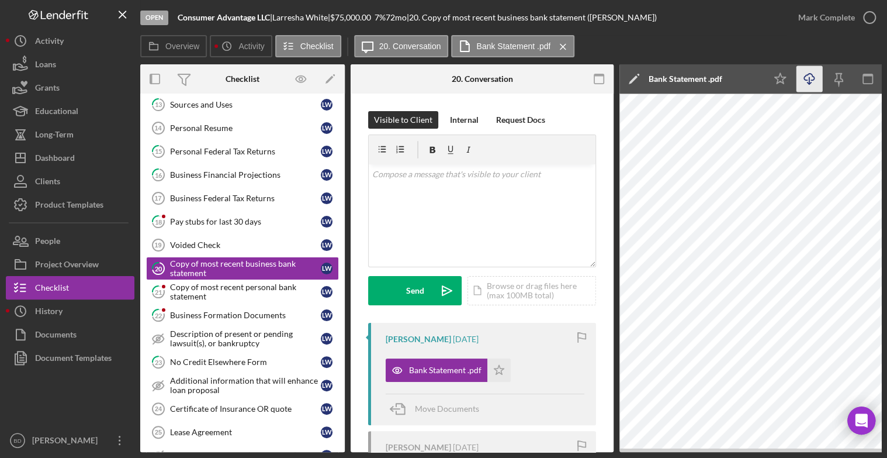
click at [804, 78] on icon "button" at bounding box center [809, 77] width 10 height 6
click at [420, 175] on p at bounding box center [482, 174] width 220 height 13
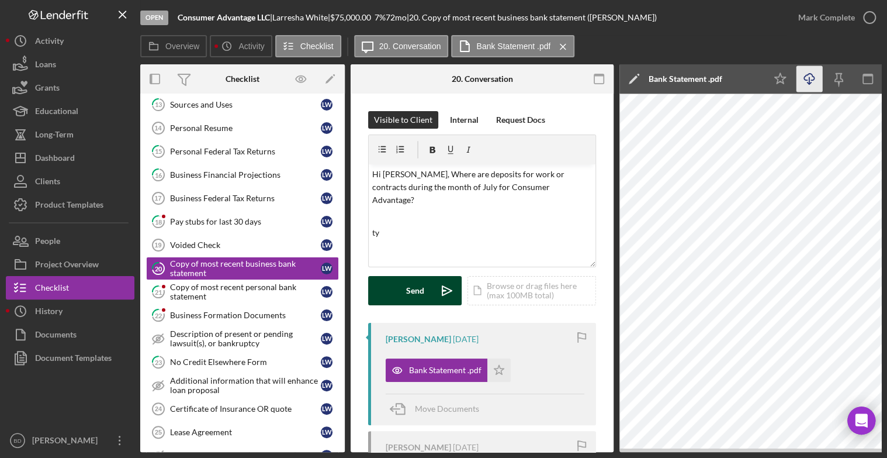
click at [417, 288] on div "Send" at bounding box center [415, 290] width 18 height 29
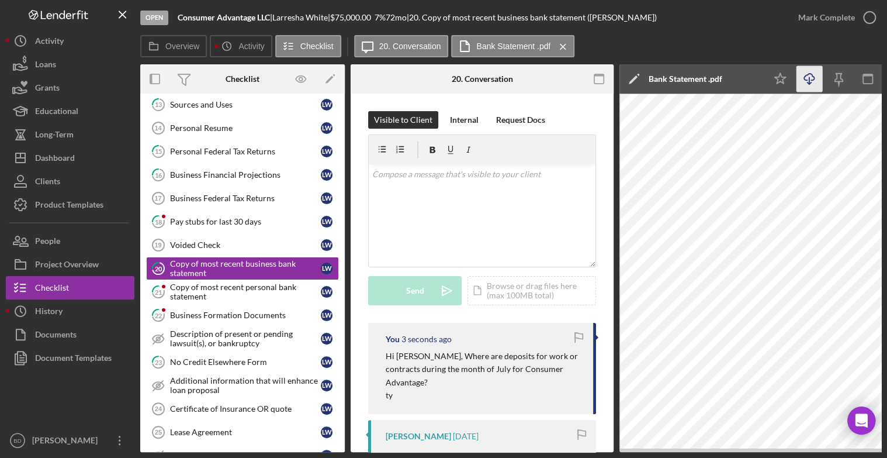
drag, startPoint x: 346, startPoint y: 252, endPoint x: 339, endPoint y: 167, distance: 85.0
click at [339, 167] on div "Overview Internal Workflow Stage Open Icon/Dropdown Arrow Archive (can unarchiv…" at bounding box center [510, 258] width 741 height 388
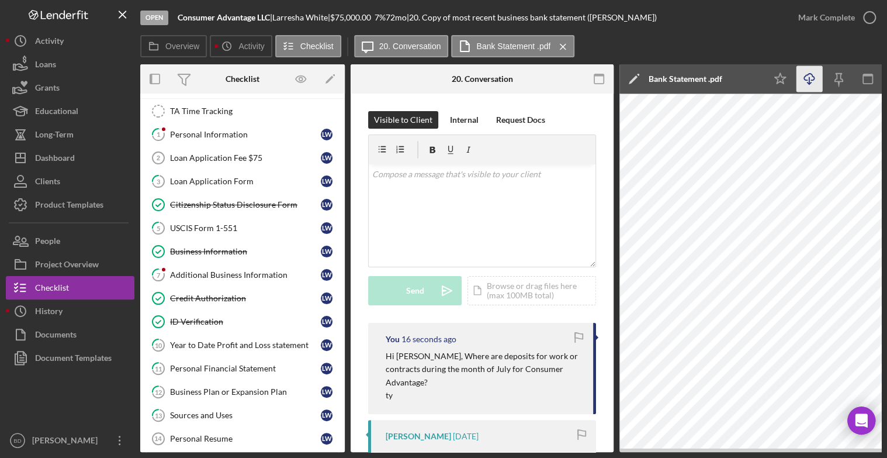
scroll to position [36, 0]
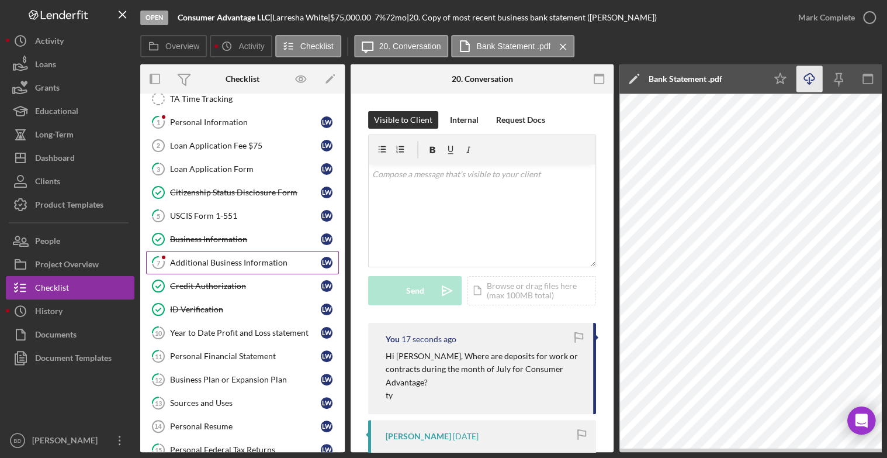
click at [234, 270] on link "7 Additional Business Information L W" at bounding box center [242, 262] width 193 height 23
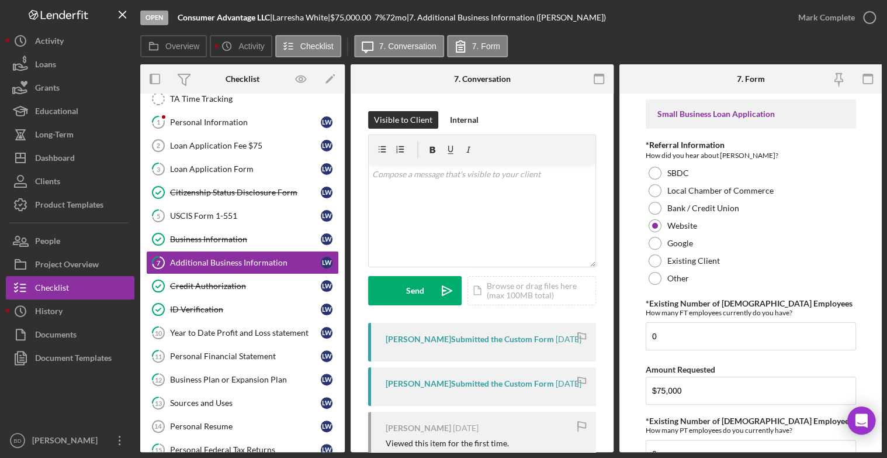
drag, startPoint x: 882, startPoint y: 128, endPoint x: 881, endPoint y: 101, distance: 27.5
click at [881, 101] on div "Open Consumer Advantage LLC | Larresha White | $75,000.00 7 % 72 mo | 7. Additi…" at bounding box center [443, 229] width 887 height 458
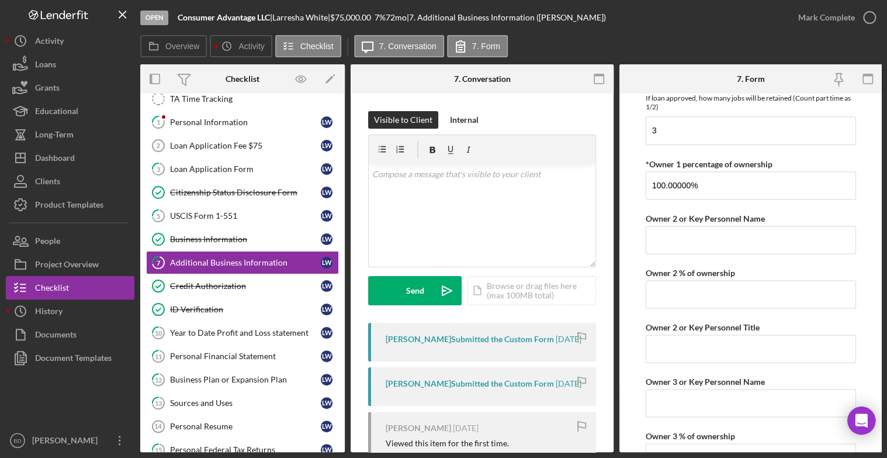
scroll to position [740, 0]
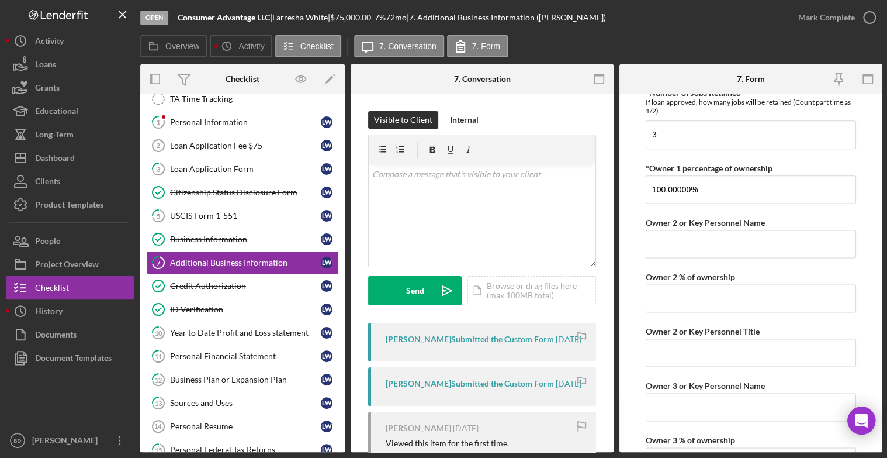
drag, startPoint x: 882, startPoint y: 260, endPoint x: 881, endPoint y: 278, distance: 18.1
click at [881, 278] on div "Open Consumer Advantage LLC | Larresha White | $75,000.00 7 % 72 mo | 7. Additi…" at bounding box center [443, 229] width 887 height 458
drag, startPoint x: 882, startPoint y: 277, endPoint x: 879, endPoint y: 305, distance: 27.6
click at [879, 305] on div "Open Consumer Advantage LLC | Larresha White | $75,000.00 7 % 72 mo | 7. Additi…" at bounding box center [443, 229] width 887 height 458
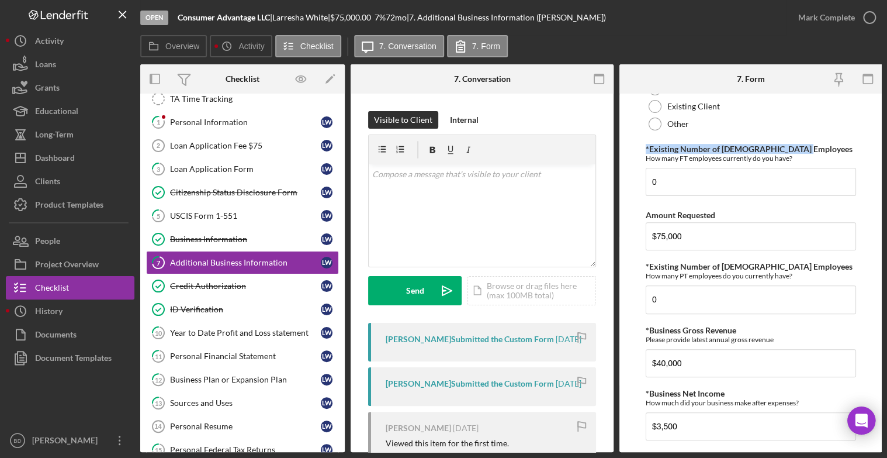
scroll to position [0, 1]
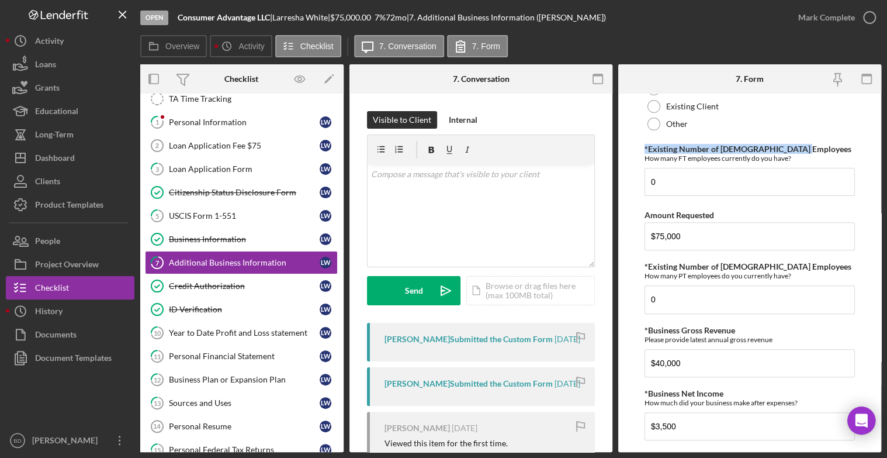
drag, startPoint x: 883, startPoint y: 142, endPoint x: 879, endPoint y: 123, distance: 19.2
click at [879, 123] on div "Open Consumer Advantage LLC | Larresha White | $75,000.00 7 % 72 mo | 7. Additi…" at bounding box center [443, 229] width 887 height 458
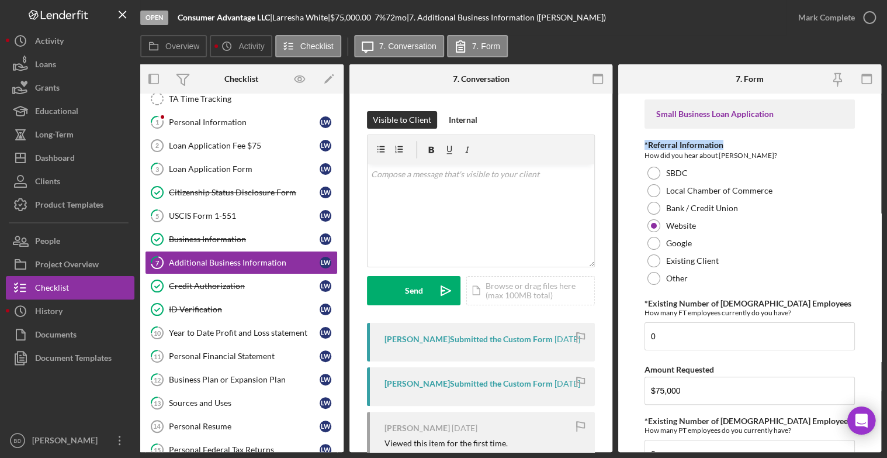
drag, startPoint x: 882, startPoint y: 126, endPoint x: 881, endPoint y: 147, distance: 21.6
click at [881, 147] on div "Open Consumer Advantage LLC | Larresha White | $75,000.00 7 % 72 mo | 7. Additi…" at bounding box center [443, 229] width 887 height 458
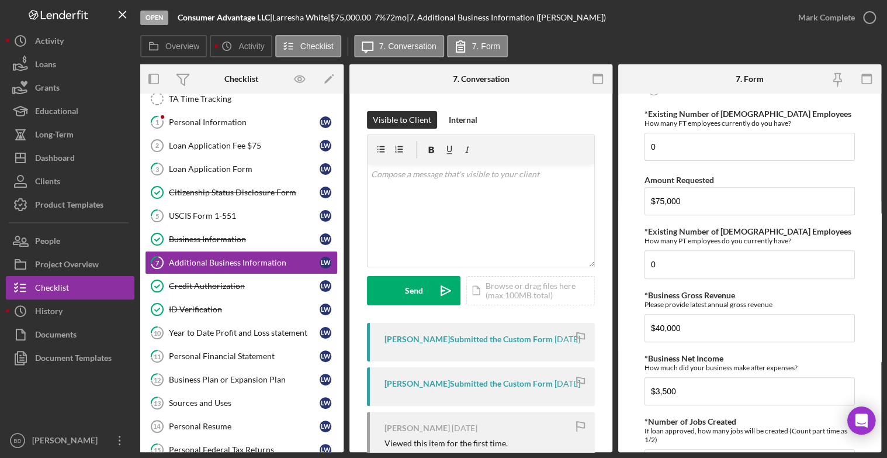
scroll to position [192, 0]
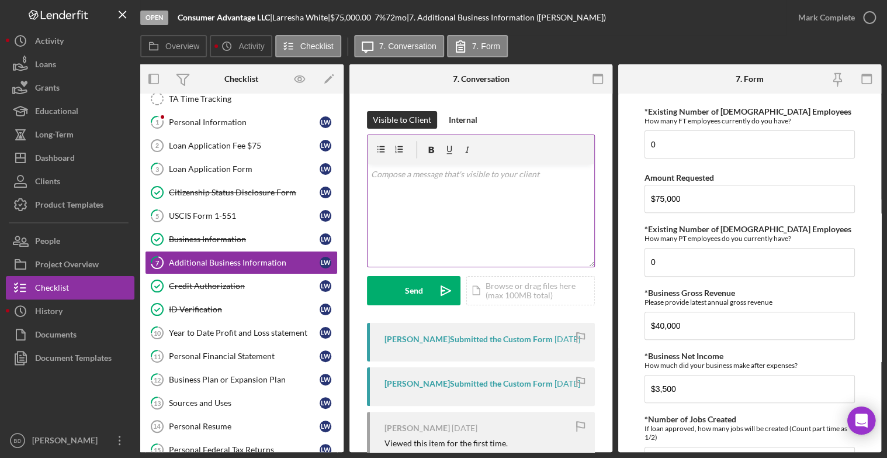
click at [400, 185] on div "v Color teal Color pink Remove color Add row above Add row below Add column bef…" at bounding box center [481, 215] width 227 height 102
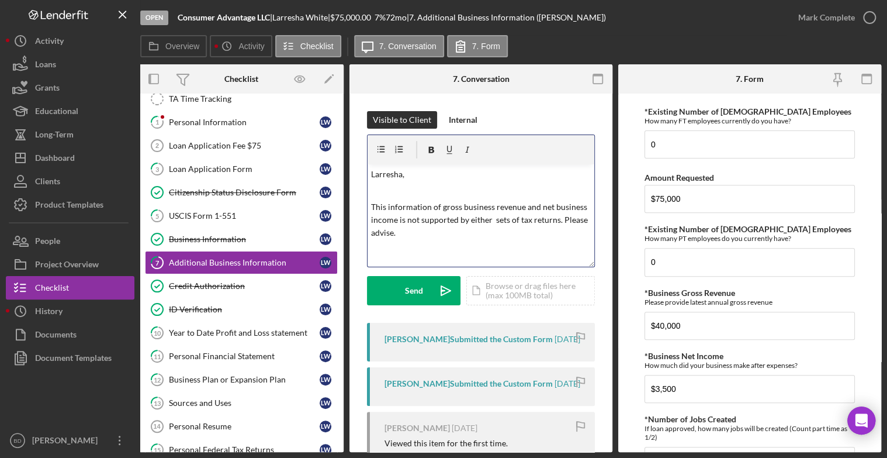
scroll to position [6, 0]
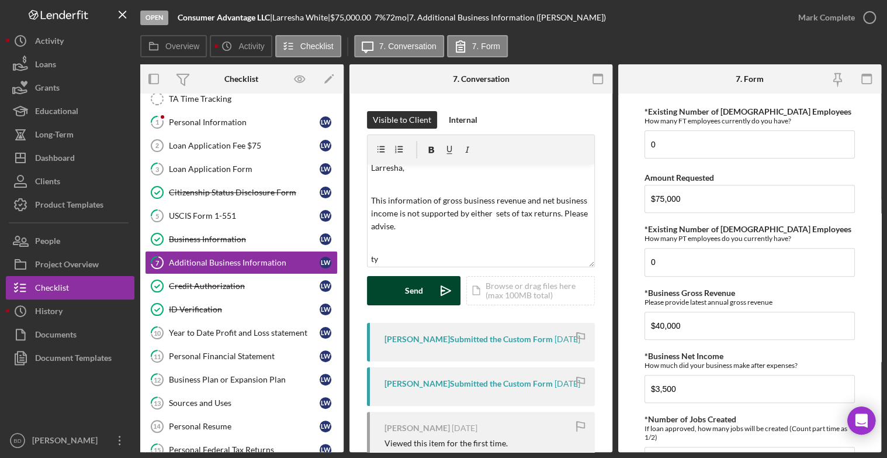
click at [391, 286] on button "Send Icon/icon-invite-send" at bounding box center [414, 290] width 94 height 29
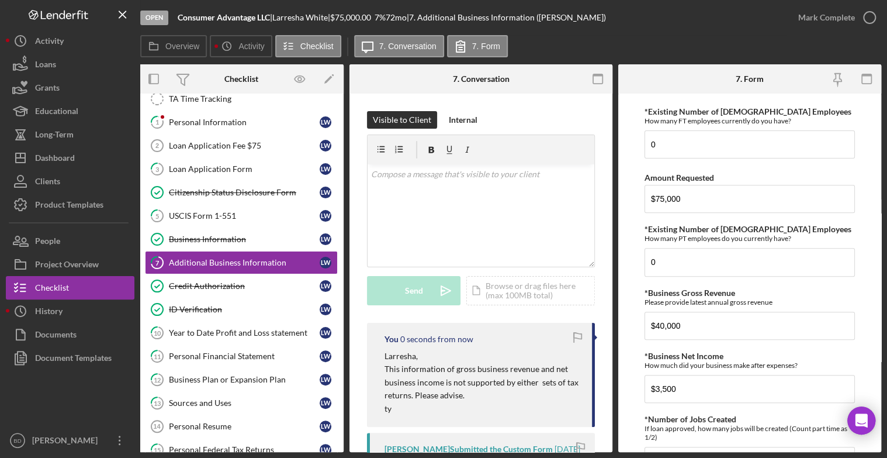
scroll to position [0, 0]
